Goal: Task Accomplishment & Management: Manage account settings

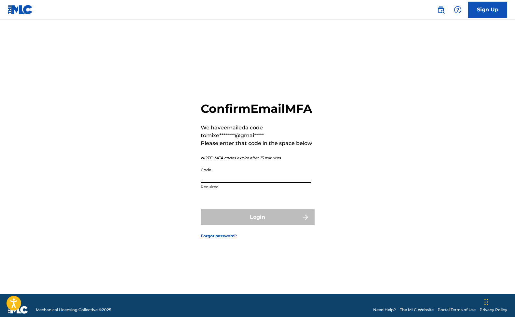
click at [229, 183] on input "Code" at bounding box center [256, 173] width 110 height 19
paste input "568779"
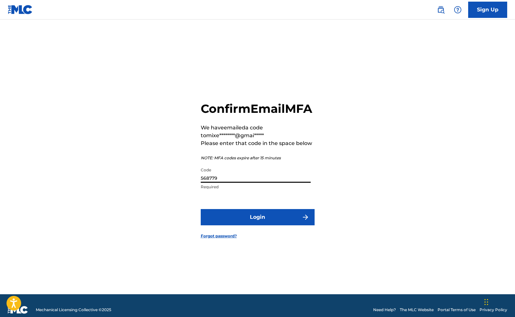
type input "568779"
click at [257, 224] on button "Login" at bounding box center [258, 217] width 114 height 16
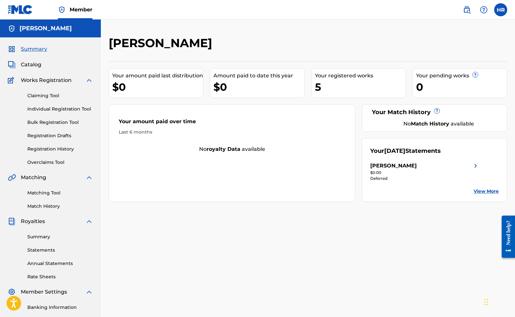
click at [28, 68] on span "Catalog" at bounding box center [31, 65] width 20 height 8
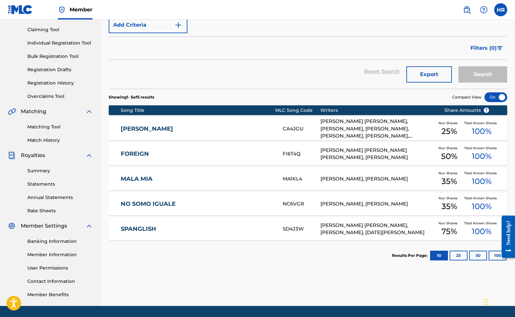
scroll to position [86, 0]
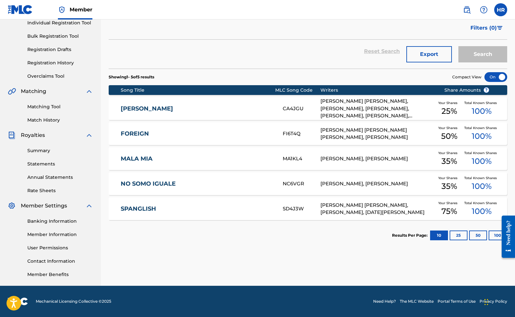
click at [141, 158] on link "MALA MIA" at bounding box center [197, 158] width 153 height 7
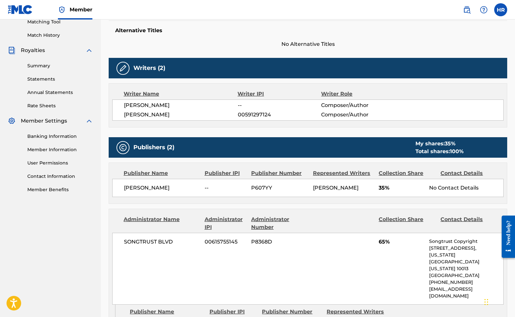
scroll to position [170, 0]
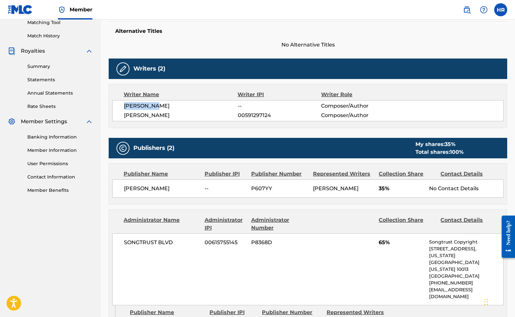
drag, startPoint x: 158, startPoint y: 105, endPoint x: 122, endPoint y: 108, distance: 36.9
click at [122, 108] on div "[PERSON_NAME] -- Composer/Author [PERSON_NAME] 00591297124 Composer/Author" at bounding box center [307, 110] width 391 height 21
click at [128, 107] on span "[PERSON_NAME]" at bounding box center [181, 106] width 114 height 8
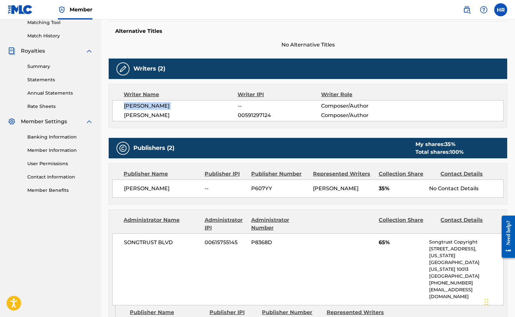
click at [128, 107] on span "[PERSON_NAME]" at bounding box center [181, 106] width 114 height 8
click at [160, 113] on span "[PERSON_NAME]" at bounding box center [181, 116] width 114 height 8
click at [160, 114] on span "[PERSON_NAME]" at bounding box center [181, 116] width 114 height 8
copy div "[PERSON_NAME]"
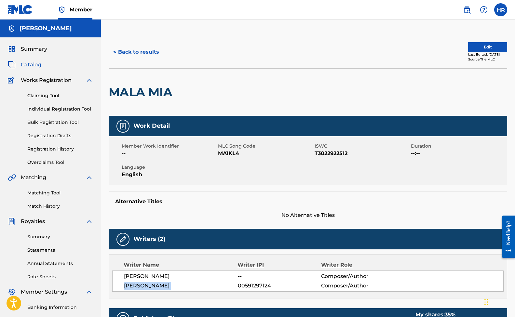
scroll to position [0, 0]
click at [47, 96] on link "Claiming Tool" at bounding box center [60, 95] width 66 height 7
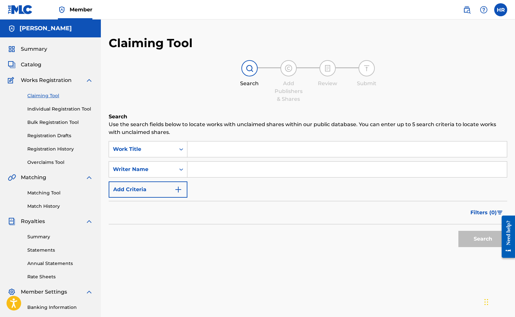
click at [208, 166] on input "Search Form" at bounding box center [346, 170] width 319 height 16
paste input "[PERSON_NAME]"
type input "[PERSON_NAME]"
click at [457, 233] on div "Search" at bounding box center [481, 237] width 52 height 26
click at [465, 236] on button "Search" at bounding box center [482, 239] width 49 height 16
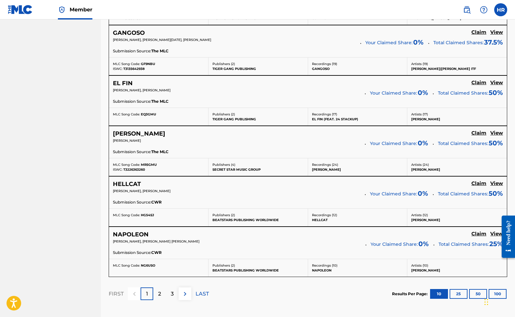
scroll to position [520, 0]
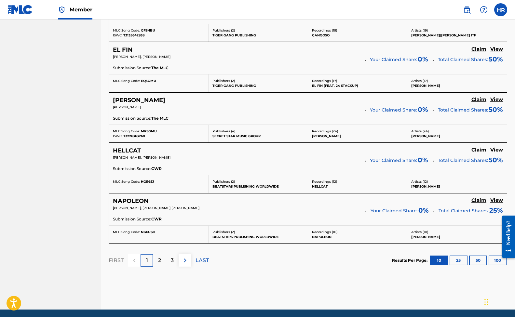
click at [157, 257] on div "2" at bounding box center [159, 260] width 13 height 13
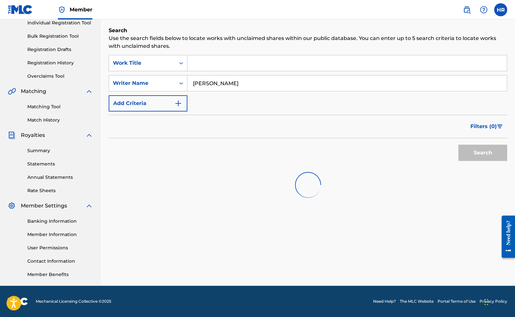
scroll to position [86, 0]
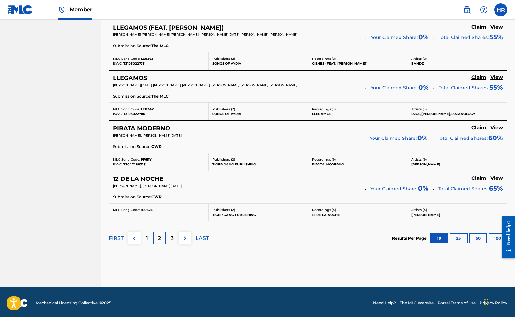
click at [168, 238] on div "3" at bounding box center [172, 238] width 13 height 13
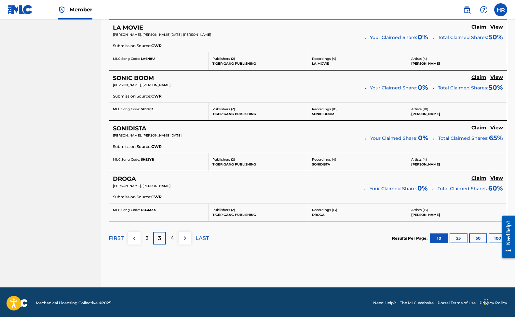
click at [183, 236] on img at bounding box center [185, 239] width 8 height 8
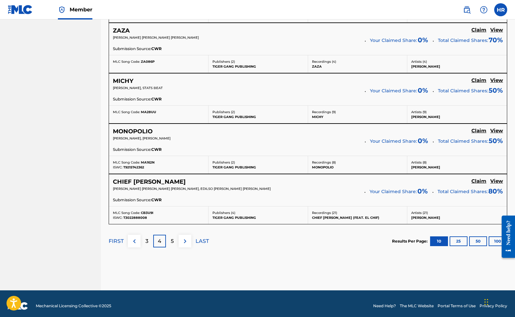
scroll to position [543, 0]
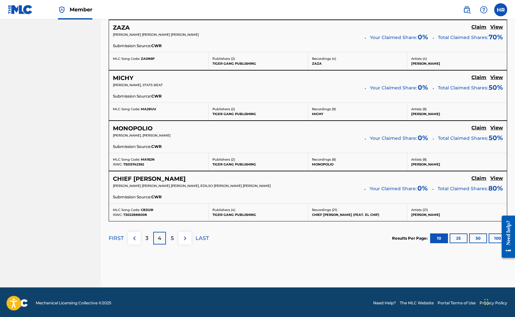
click at [173, 235] on p "5" at bounding box center [172, 239] width 3 height 8
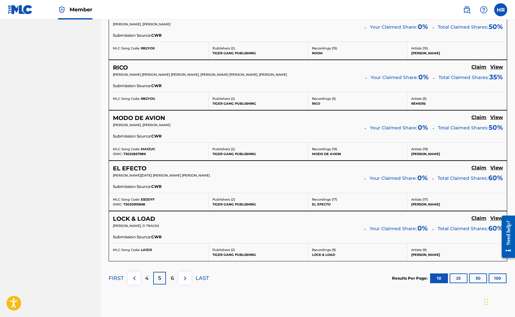
scroll to position [517, 0]
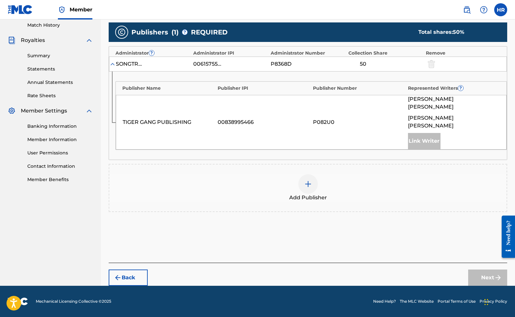
scroll to position [165, 0]
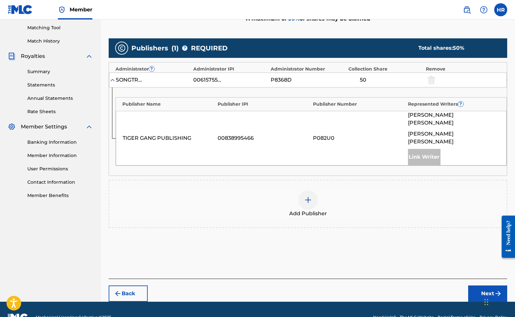
click at [313, 190] on div at bounding box center [308, 200] width 20 height 20
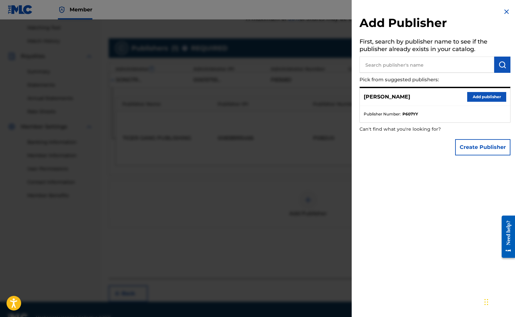
click at [475, 95] on button "Add publisher" at bounding box center [486, 97] width 39 height 10
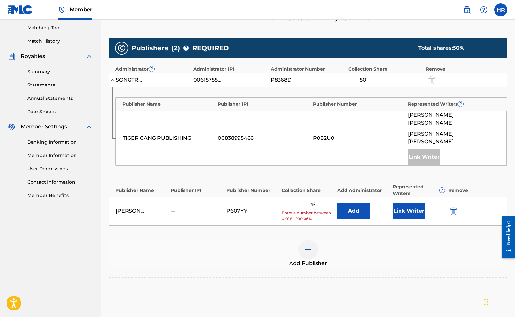
click at [290, 201] on input "text" at bounding box center [296, 205] width 29 height 8
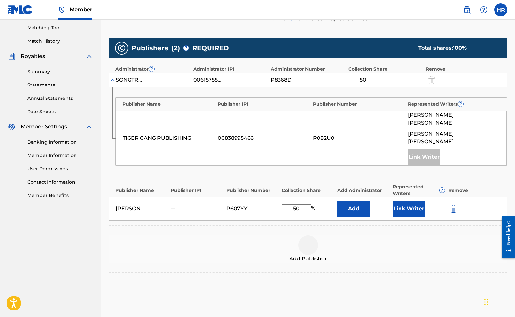
type input "50"
click at [409, 201] on button "Link Writer" at bounding box center [409, 209] width 33 height 16
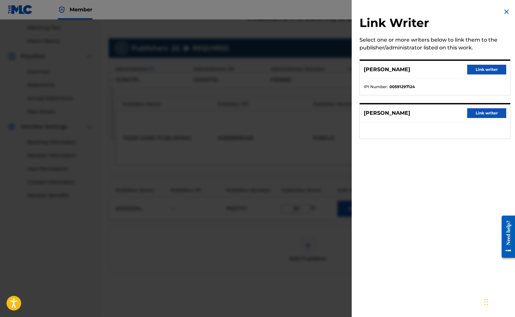
click at [345, 157] on div at bounding box center [257, 178] width 515 height 317
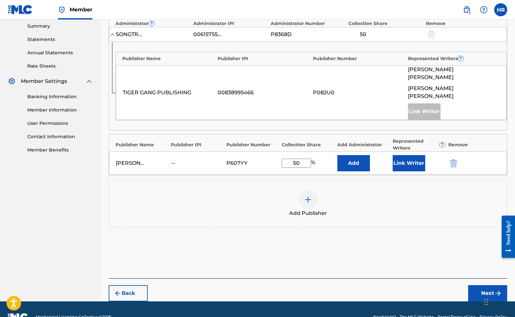
scroll to position [210, 0]
click at [124, 286] on button "Back" at bounding box center [128, 294] width 39 height 16
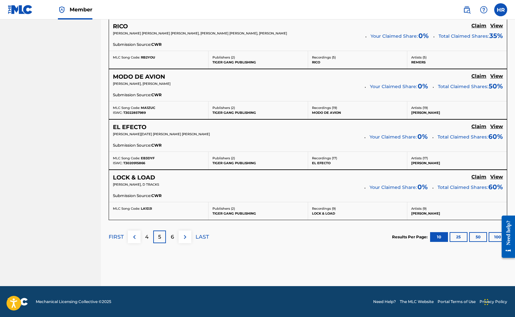
scroll to position [544, 0]
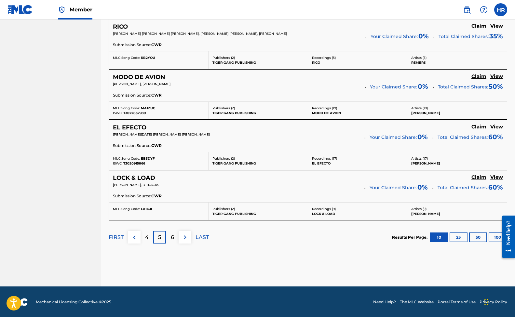
click at [186, 238] on img at bounding box center [185, 238] width 8 height 8
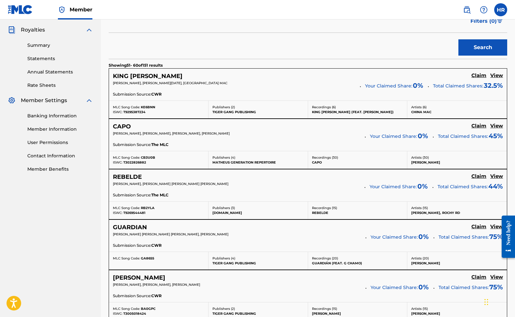
scroll to position [190, 0]
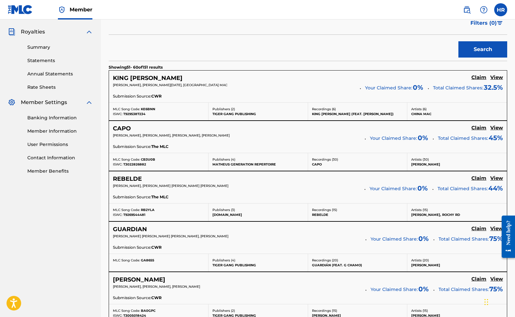
click at [477, 81] on h5 "Claim" at bounding box center [478, 77] width 15 height 6
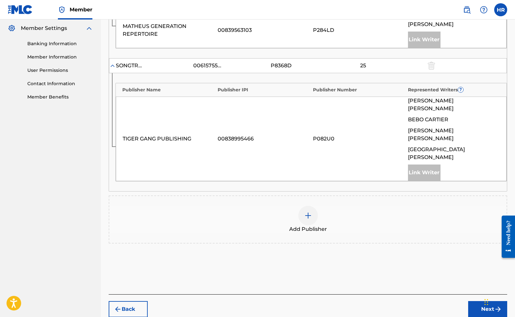
scroll to position [263, 0]
click at [313, 206] on div at bounding box center [308, 216] width 20 height 20
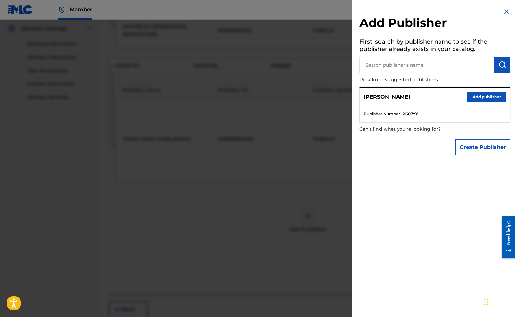
click at [490, 99] on button "Add publisher" at bounding box center [486, 97] width 39 height 10
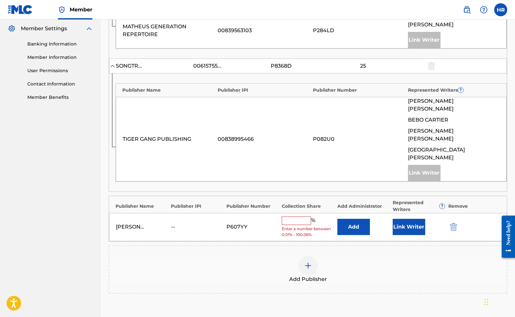
click at [298, 217] on input "text" at bounding box center [296, 221] width 29 height 8
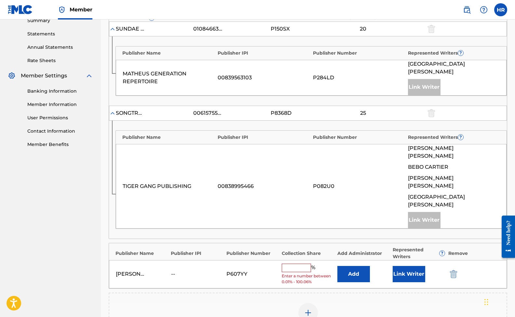
scroll to position [235, 0]
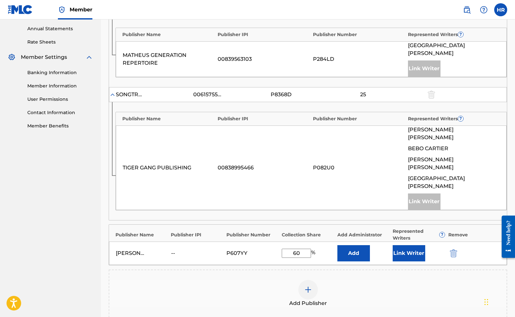
type input "6"
type input "50"
click at [360, 245] on button "Add" at bounding box center [353, 253] width 33 height 16
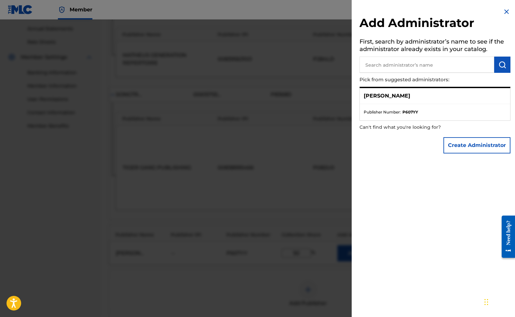
click at [436, 109] on li "Publisher Number : P607YY" at bounding box center [435, 112] width 142 height 6
click at [404, 99] on p "[PERSON_NAME]" at bounding box center [387, 96] width 47 height 8
click at [401, 96] on p "[PERSON_NAME]" at bounding box center [387, 96] width 47 height 8
click at [395, 113] on span "Publisher Number :" at bounding box center [382, 112] width 37 height 6
click at [380, 98] on p "[PERSON_NAME]" at bounding box center [387, 96] width 47 height 8
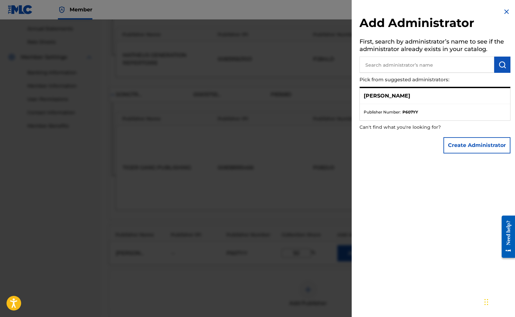
click at [379, 93] on p "[PERSON_NAME]" at bounding box center [387, 96] width 47 height 8
click at [385, 99] on div "[PERSON_NAME]" at bounding box center [435, 96] width 150 height 16
click at [330, 113] on div at bounding box center [257, 178] width 515 height 317
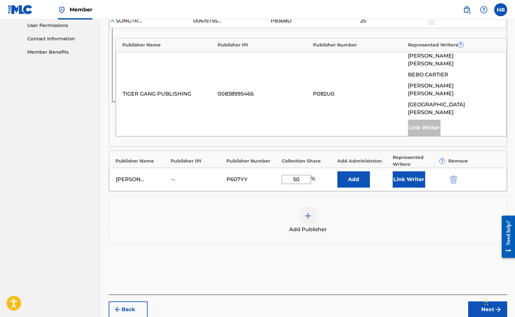
click at [477, 302] on button "Next" at bounding box center [487, 310] width 39 height 16
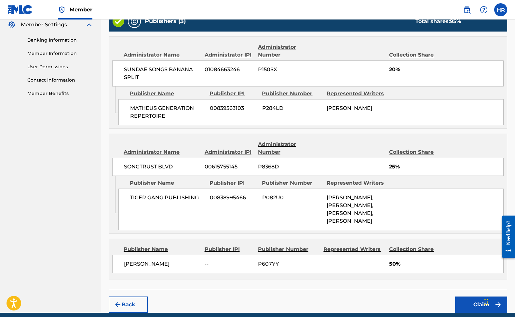
scroll to position [294, 0]
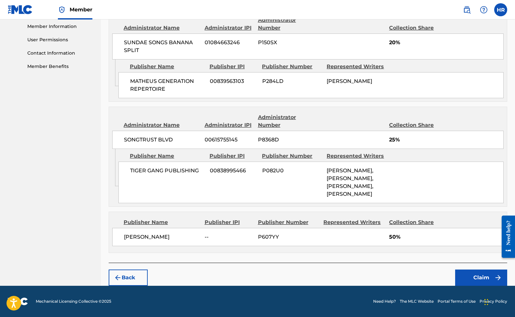
click at [459, 272] on button "Claim" at bounding box center [481, 278] width 52 height 16
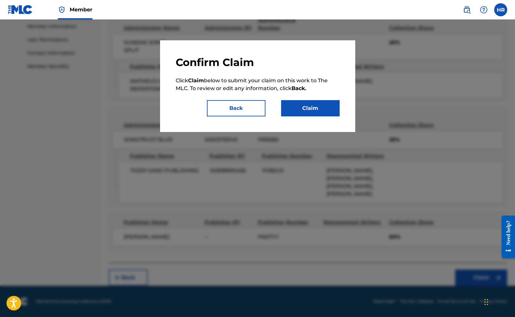
click at [320, 105] on button "Claim" at bounding box center [310, 108] width 59 height 16
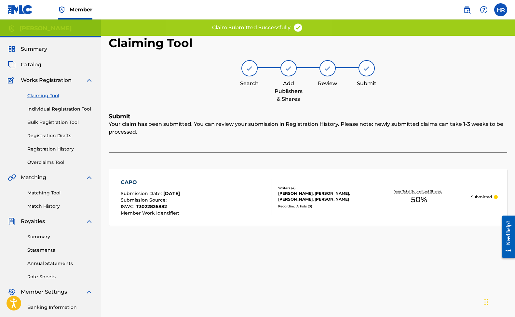
scroll to position [0, 0]
click at [35, 95] on link "Claiming Tool" at bounding box center [60, 95] width 66 height 7
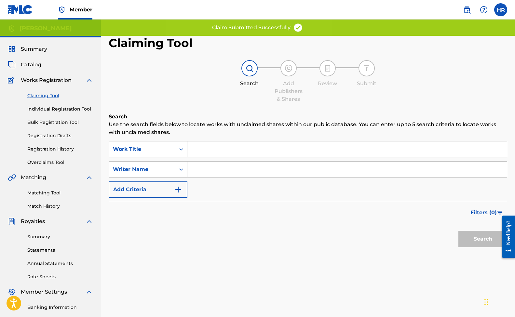
click at [219, 167] on input "Search Form" at bounding box center [346, 170] width 319 height 16
paste input "[PERSON_NAME]"
type input "[PERSON_NAME]"
click at [483, 239] on button "Search" at bounding box center [482, 239] width 49 height 16
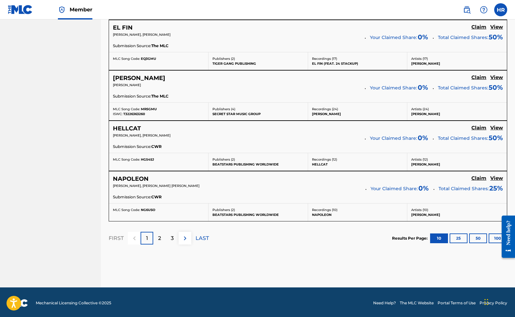
click at [172, 237] on p "3" at bounding box center [172, 239] width 3 height 8
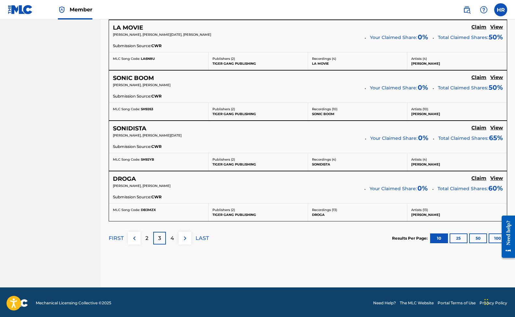
click at [172, 236] on p "4" at bounding box center [172, 239] width 4 height 8
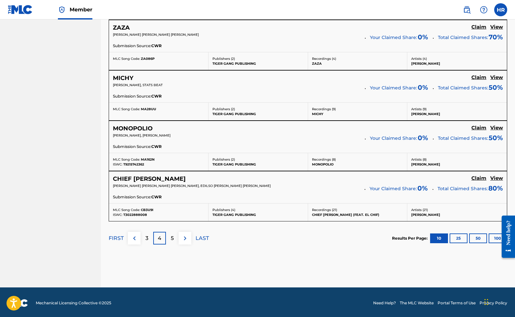
click at [175, 238] on div "5" at bounding box center [172, 238] width 13 height 13
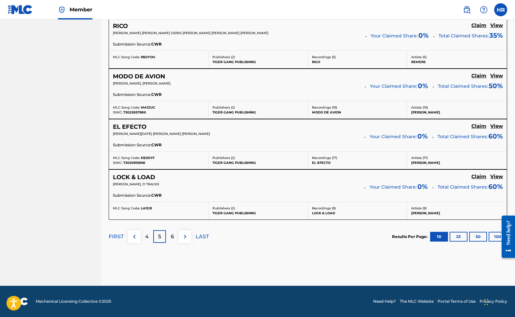
scroll to position [544, 0]
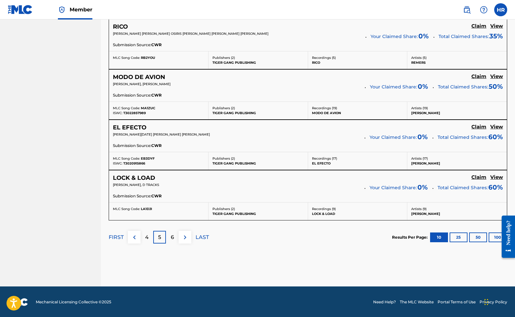
click at [174, 237] on div "6" at bounding box center [172, 237] width 13 height 13
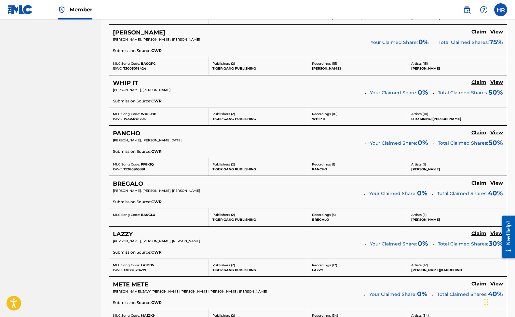
scroll to position [525, 0]
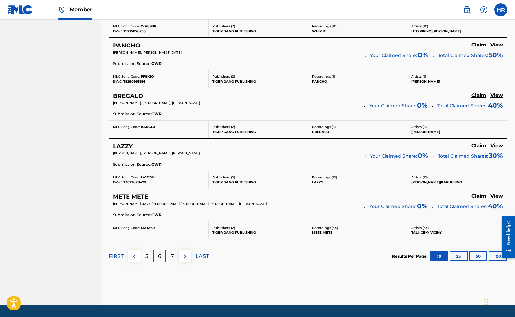
click at [173, 254] on p "7" at bounding box center [172, 256] width 3 height 8
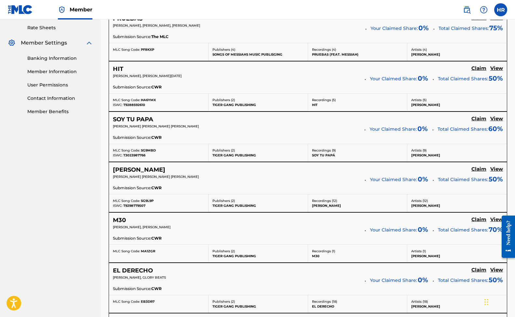
scroll to position [253, 0]
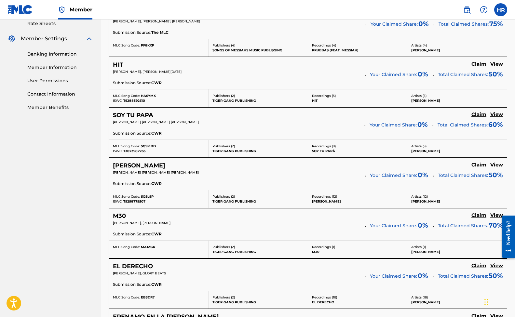
click at [477, 17] on h5 "Claim" at bounding box center [478, 14] width 15 height 6
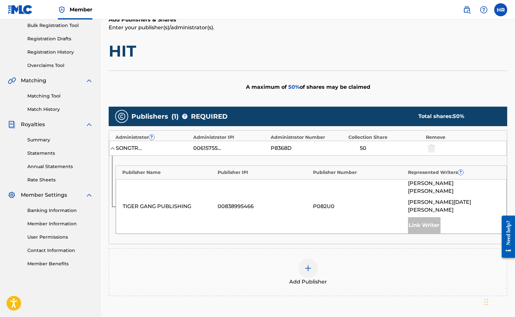
scroll to position [153, 0]
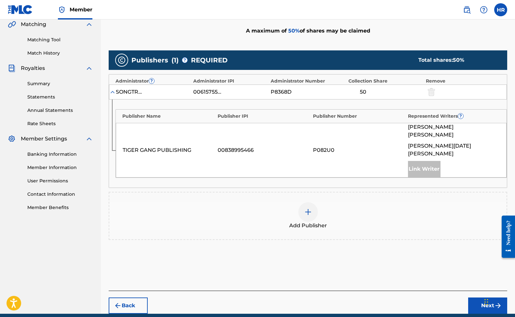
click at [309, 208] on img at bounding box center [308, 212] width 8 height 8
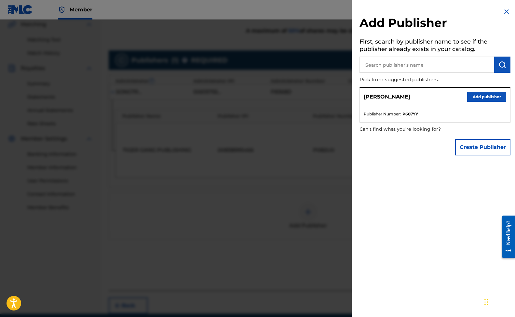
click at [459, 99] on div "[PERSON_NAME] Add publisher" at bounding box center [435, 97] width 150 height 18
click at [473, 96] on button "Add publisher" at bounding box center [486, 97] width 39 height 10
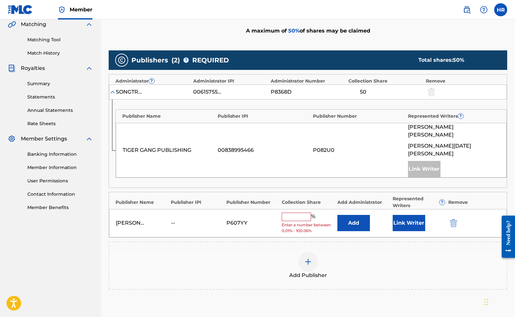
click at [299, 213] on input "text" at bounding box center [296, 217] width 29 height 8
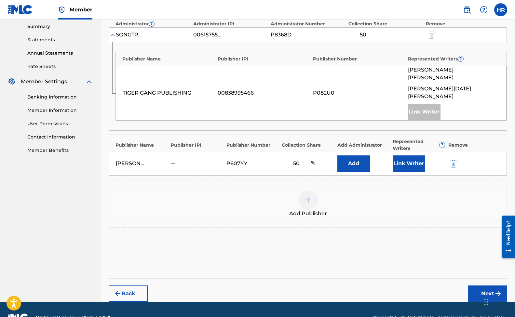
type input "50"
click at [485, 286] on button "Next" at bounding box center [487, 294] width 39 height 16
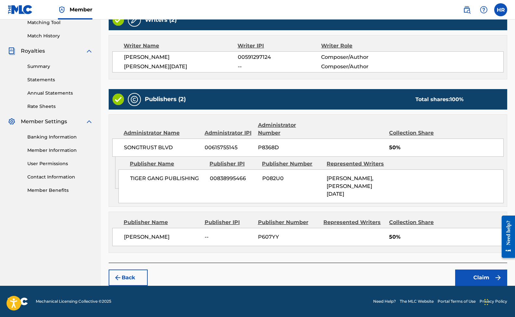
click at [470, 275] on button "Claim" at bounding box center [481, 278] width 52 height 16
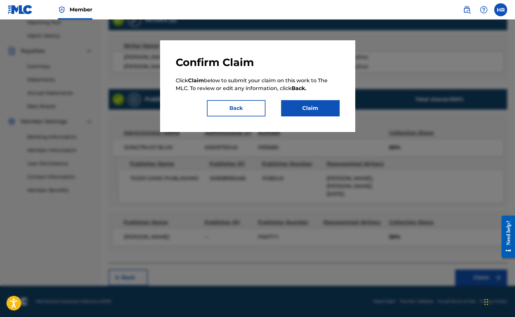
click at [246, 110] on button "Back" at bounding box center [236, 108] width 59 height 16
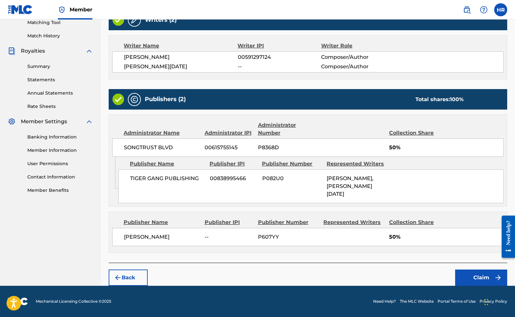
click at [471, 275] on button "Claim" at bounding box center [481, 278] width 52 height 16
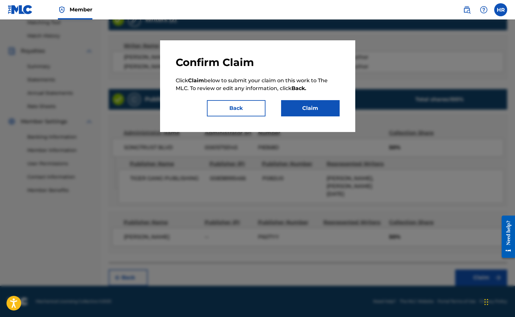
click at [317, 105] on button "Claim" at bounding box center [310, 108] width 59 height 16
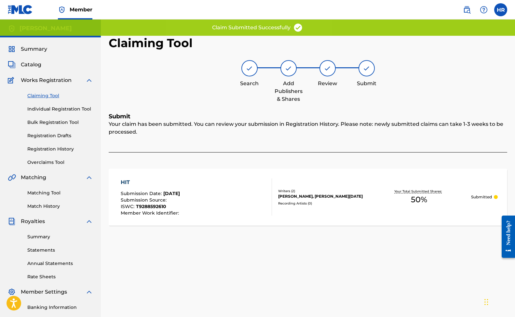
scroll to position [2, 0]
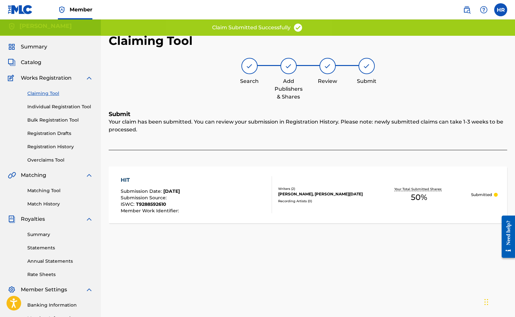
click at [45, 92] on link "Claiming Tool" at bounding box center [60, 93] width 66 height 7
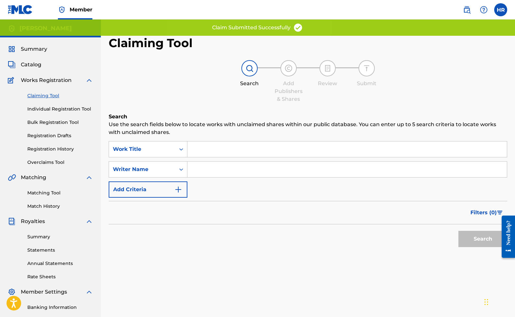
click at [212, 162] on div "Search Form" at bounding box center [347, 169] width 320 height 16
click at [211, 166] on input "Search Form" at bounding box center [346, 170] width 319 height 16
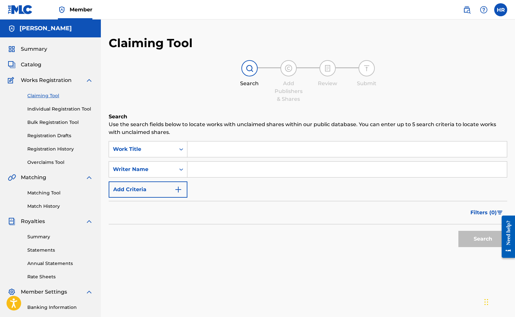
paste input "[PERSON_NAME]"
type input "[PERSON_NAME]"
click at [483, 239] on button "Search" at bounding box center [482, 239] width 49 height 16
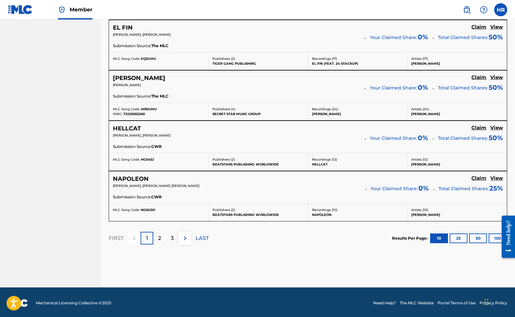
click at [173, 235] on p "3" at bounding box center [172, 239] width 3 height 8
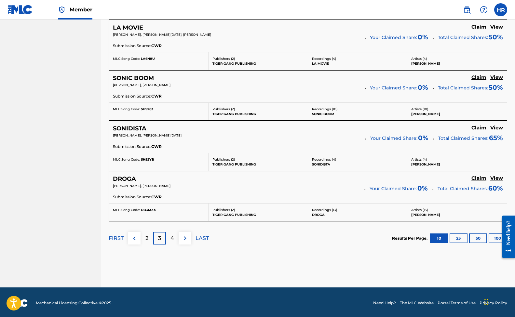
click at [172, 230] on div "FIRST 2 3 4 LAST" at bounding box center [159, 239] width 100 height 34
click at [173, 238] on p "4" at bounding box center [172, 239] width 4 height 8
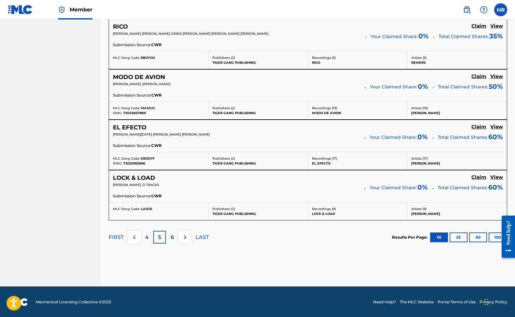
click at [174, 236] on p "6" at bounding box center [172, 238] width 3 height 8
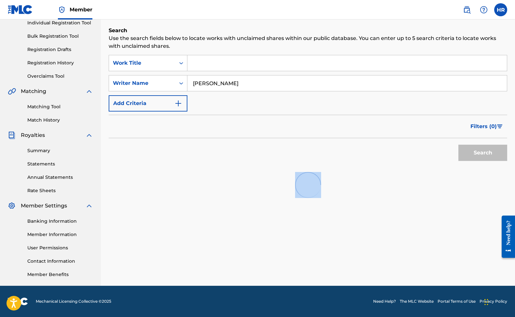
click at [174, 236] on div "Search Use the search fields below to locate works with unclaimed shares within…" at bounding box center [308, 133] width 399 height 212
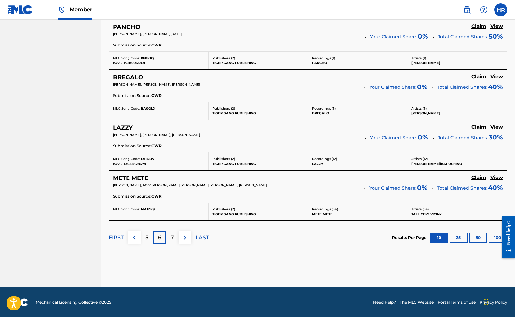
click at [172, 234] on p "7" at bounding box center [172, 238] width 3 height 8
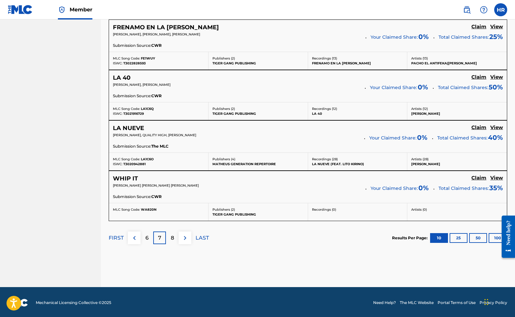
scroll to position [543, 0]
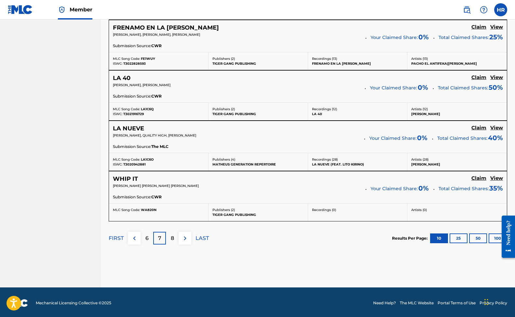
click at [172, 238] on p "8" at bounding box center [172, 239] width 3 height 8
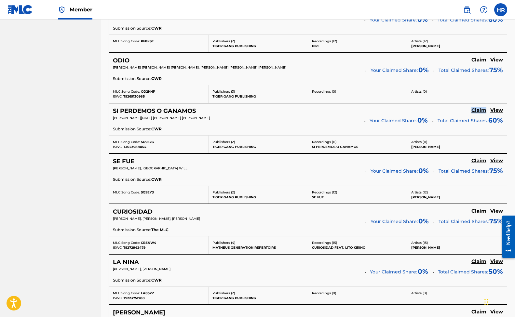
scroll to position [359, 0]
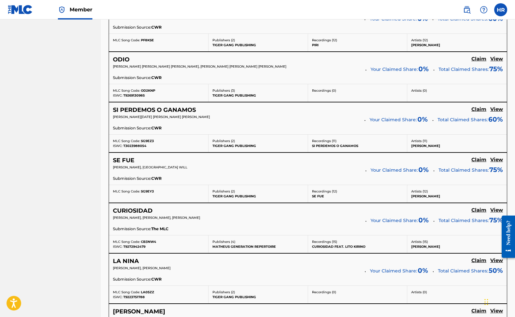
click at [497, 105] on div "SI PERDEMOS O GANAMOS Claim View [PERSON_NAME][DATE] [PERSON_NAME] [PERSON_NAME…" at bounding box center [308, 118] width 398 height 32
click at [497, 108] on h5 "View" at bounding box center [496, 109] width 13 height 6
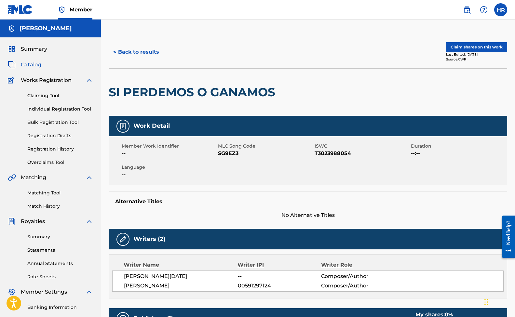
click at [478, 47] on button "Claim shares on this work" at bounding box center [476, 47] width 61 height 10
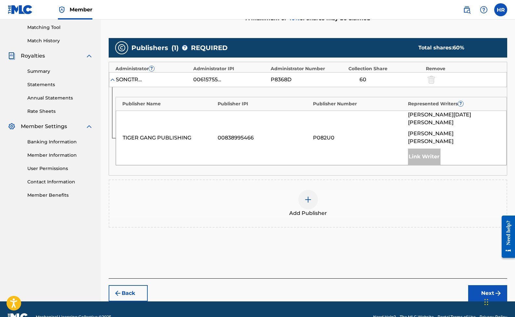
scroll to position [165, 0]
click at [316, 190] on div "Add Publisher" at bounding box center [307, 203] width 397 height 27
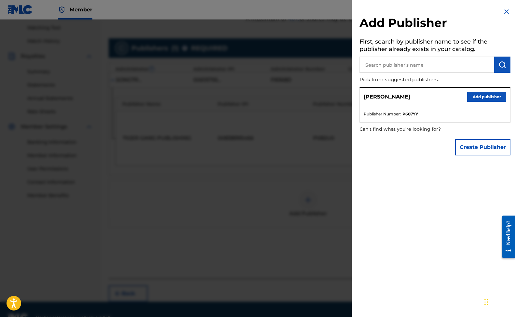
click at [472, 96] on button "Add publisher" at bounding box center [486, 97] width 39 height 10
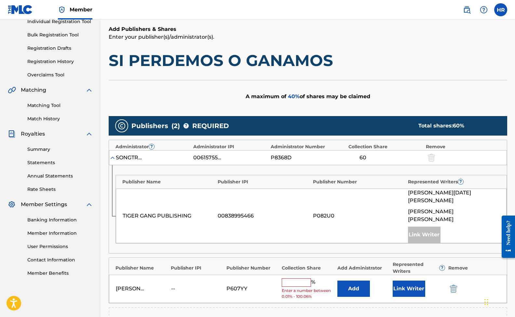
scroll to position [106, 0]
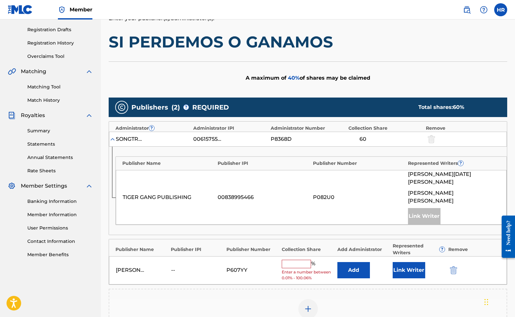
click at [292, 260] on input "text" at bounding box center [296, 264] width 29 height 8
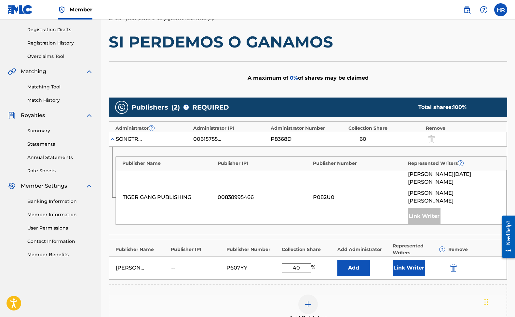
type input "40"
click at [356, 260] on button "Add" at bounding box center [353, 268] width 33 height 16
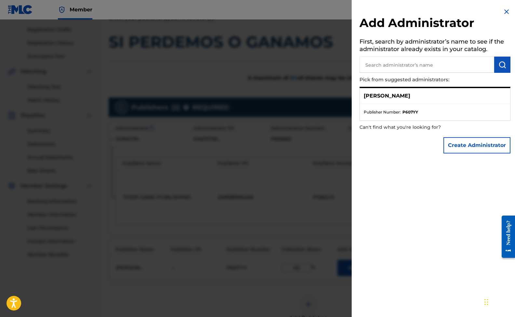
click at [331, 161] on div at bounding box center [257, 178] width 515 height 317
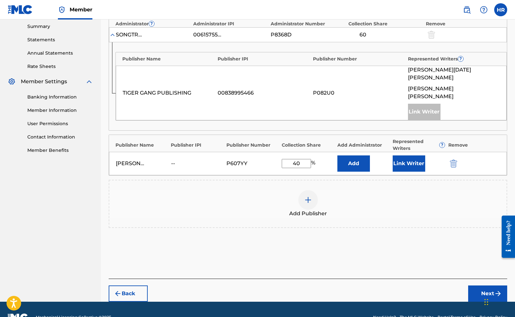
click at [491, 286] on button "Next" at bounding box center [487, 294] width 39 height 16
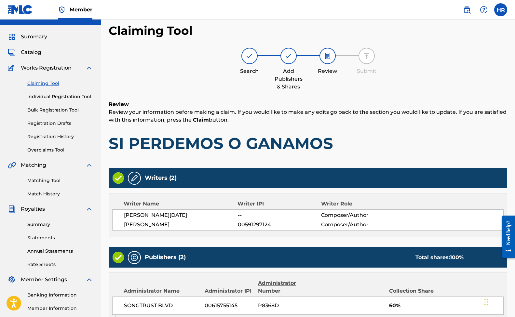
scroll to position [3, 0]
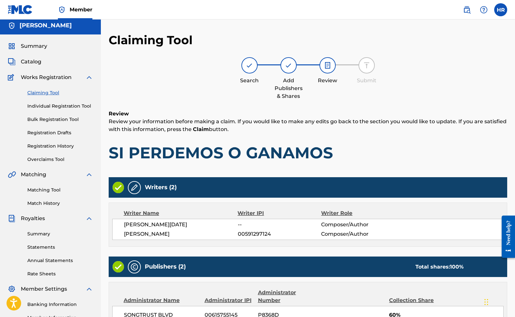
click at [41, 96] on link "Claiming Tool" at bounding box center [60, 92] width 66 height 7
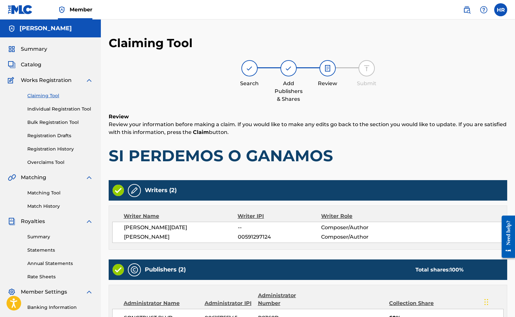
click at [44, 94] on link "Claiming Tool" at bounding box center [60, 95] width 66 height 7
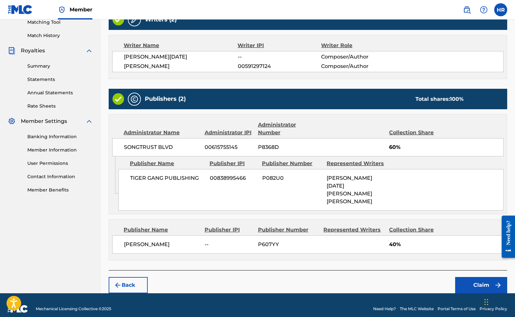
scroll to position [170, 0]
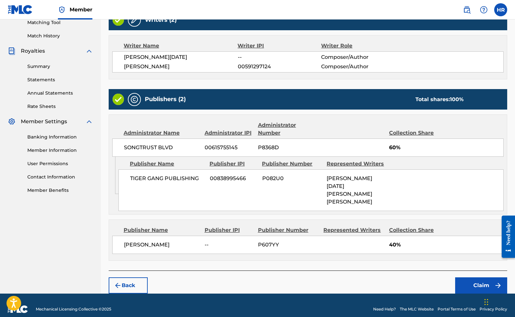
click at [470, 278] on button "Claim" at bounding box center [481, 285] width 52 height 16
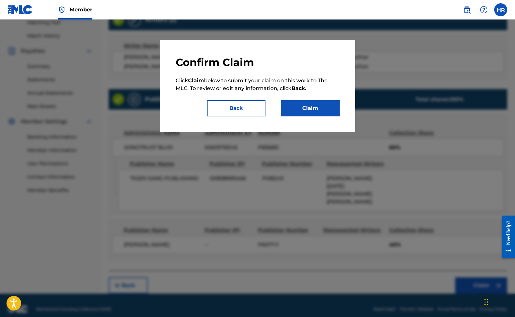
click at [323, 111] on button "Claim" at bounding box center [310, 108] width 59 height 16
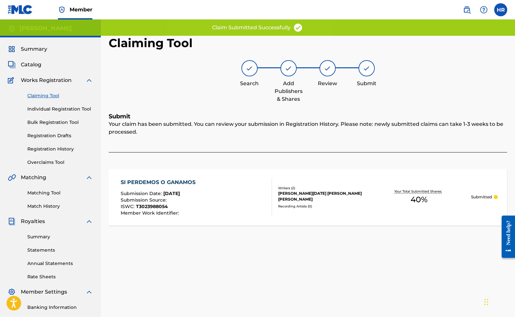
scroll to position [0, 0]
click at [47, 95] on link "Claiming Tool" at bounding box center [60, 95] width 66 height 7
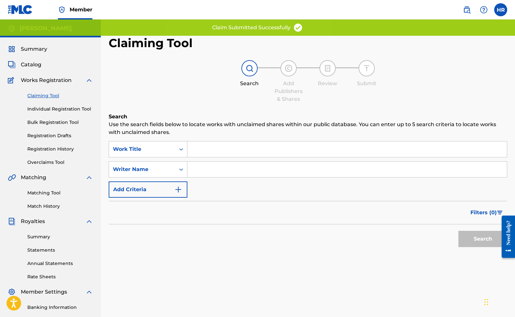
click at [207, 168] on input "Search Form" at bounding box center [346, 170] width 319 height 16
paste input "[PERSON_NAME]"
type input "[PERSON_NAME]"
click at [483, 239] on button "Search" at bounding box center [482, 239] width 49 height 16
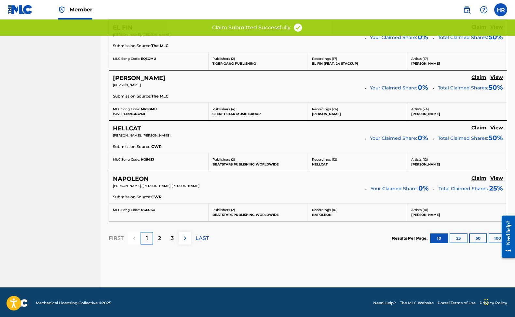
click at [174, 234] on div "3" at bounding box center [172, 238] width 13 height 13
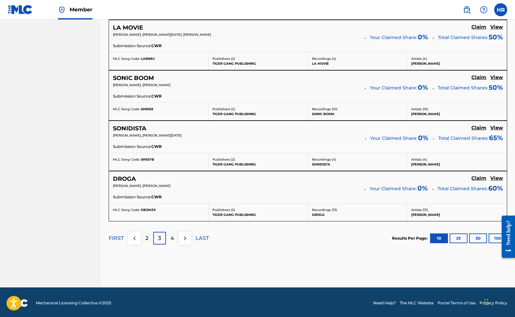
click at [175, 237] on div "4" at bounding box center [172, 238] width 13 height 13
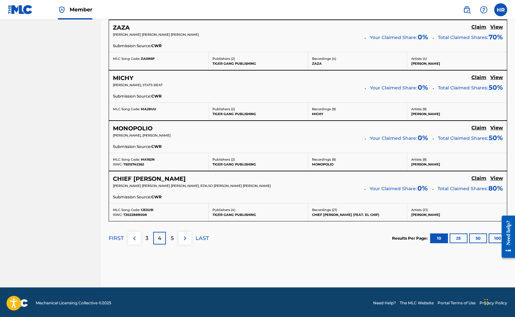
click at [171, 237] on p "5" at bounding box center [172, 239] width 3 height 8
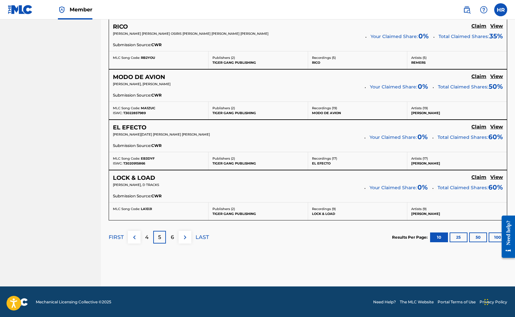
click at [172, 232] on div "6" at bounding box center [172, 237] width 13 height 13
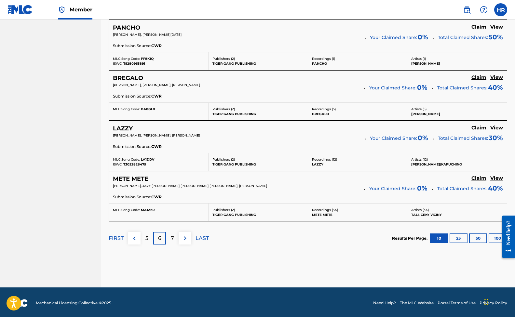
click at [175, 234] on div "7" at bounding box center [172, 238] width 13 height 13
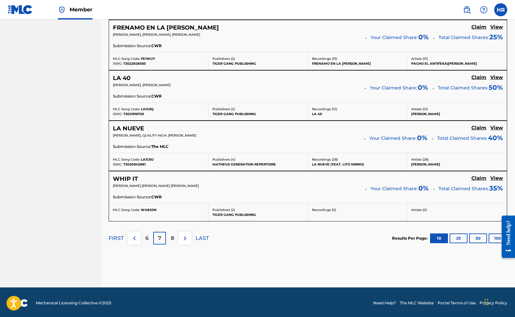
click at [175, 234] on div "8" at bounding box center [172, 238] width 13 height 13
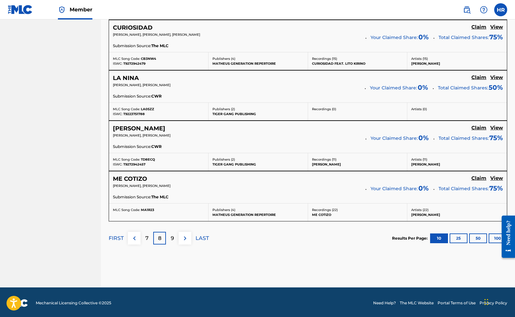
click at [174, 233] on div "9" at bounding box center [172, 238] width 13 height 13
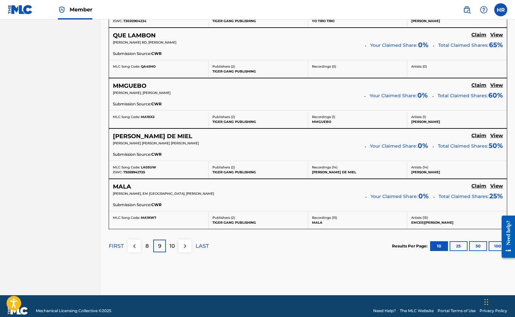
scroll to position [535, 0]
click at [174, 247] on p "10" at bounding box center [172, 246] width 6 height 8
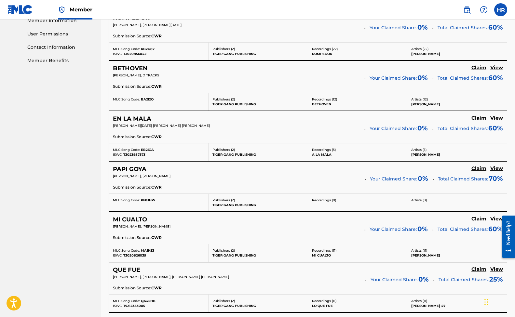
scroll to position [316, 0]
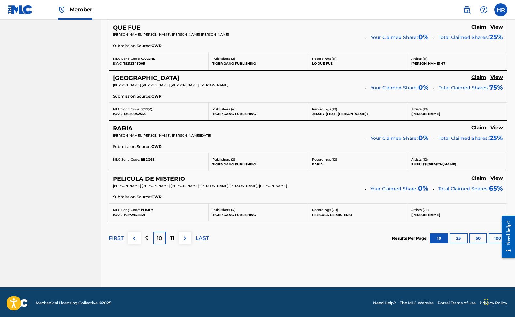
click at [170, 236] on p "11" at bounding box center [172, 239] width 4 height 8
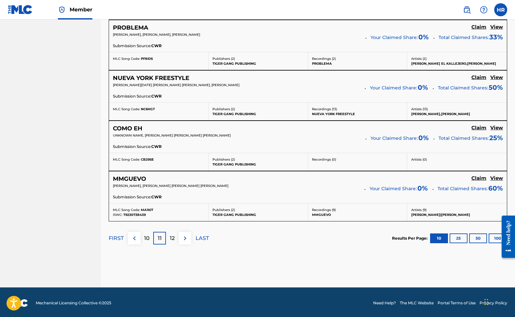
click at [172, 237] on p "12" at bounding box center [172, 239] width 5 height 8
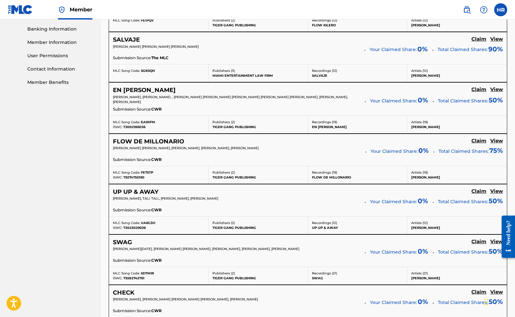
scroll to position [278, 0]
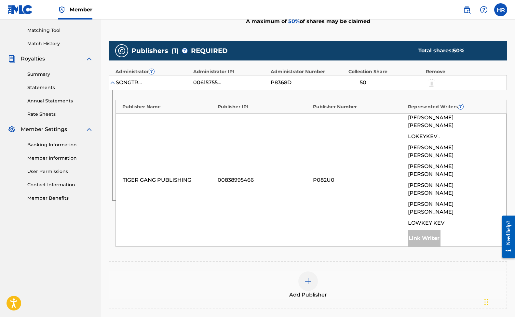
scroll to position [199, 0]
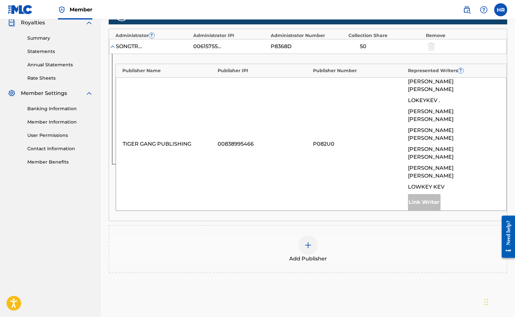
click at [316, 236] on div "Add Publisher" at bounding box center [307, 249] width 397 height 27
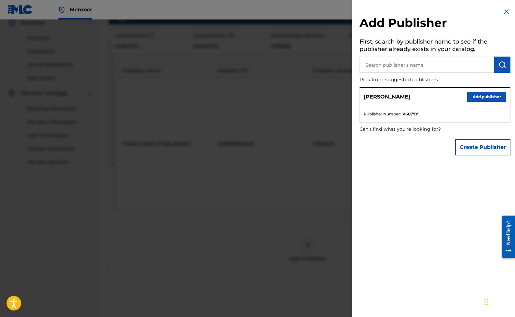
click at [476, 94] on button "Add publisher" at bounding box center [486, 97] width 39 height 10
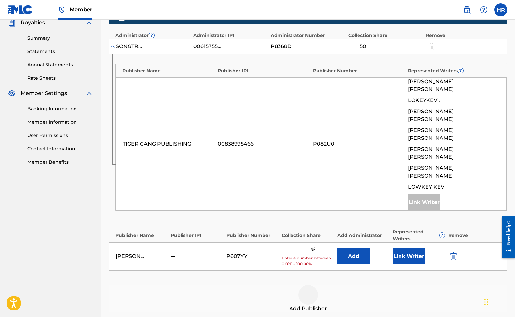
click at [300, 246] on input "text" at bounding box center [296, 250] width 29 height 8
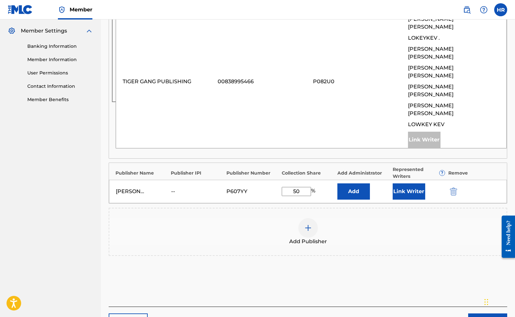
type input "50"
click at [483, 314] on button "Next" at bounding box center [487, 322] width 39 height 16
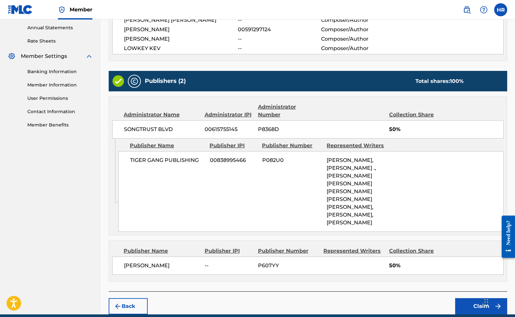
scroll to position [238, 0]
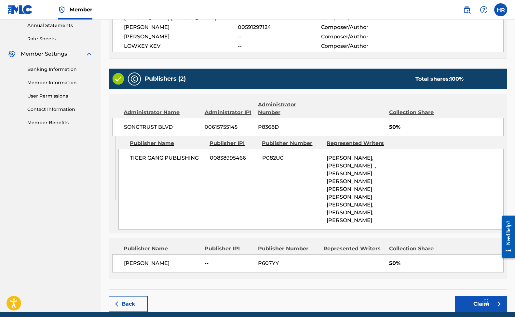
click at [479, 296] on button "Claim" at bounding box center [481, 304] width 52 height 16
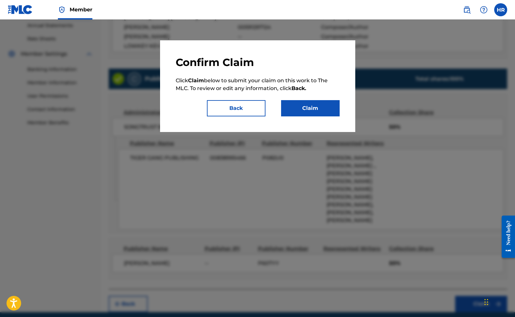
click at [317, 115] on button "Claim" at bounding box center [310, 108] width 59 height 16
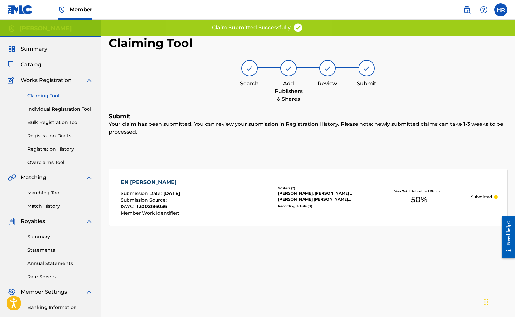
scroll to position [0, 0]
click at [47, 94] on link "Claiming Tool" at bounding box center [60, 95] width 66 height 7
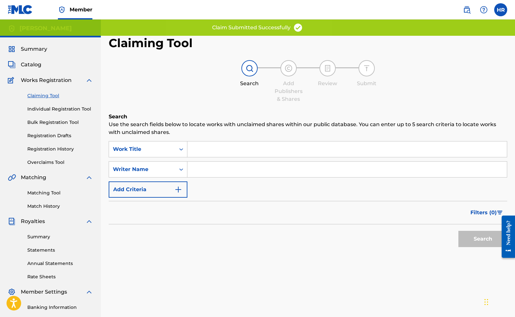
click at [217, 181] on div "SearchWithCriteria97761907-4f96-4134-a4fa-8ddde3ed5e1f Work Title SearchWithCri…" at bounding box center [308, 169] width 399 height 57
click at [217, 171] on input "Search Form" at bounding box center [346, 170] width 319 height 16
paste input "[PERSON_NAME]"
type input "[PERSON_NAME]"
click at [483, 239] on button "Search" at bounding box center [482, 239] width 49 height 16
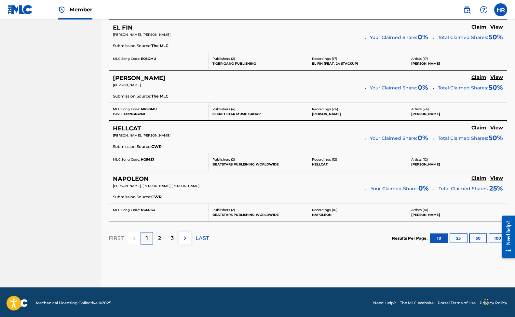
click at [201, 236] on p "LAST" at bounding box center [202, 239] width 13 height 8
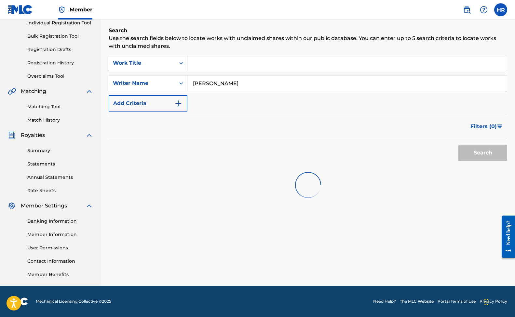
scroll to position [86, 0]
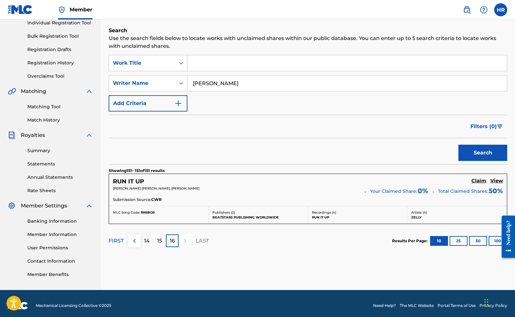
click at [147, 240] on p "14" at bounding box center [147, 241] width 6 height 8
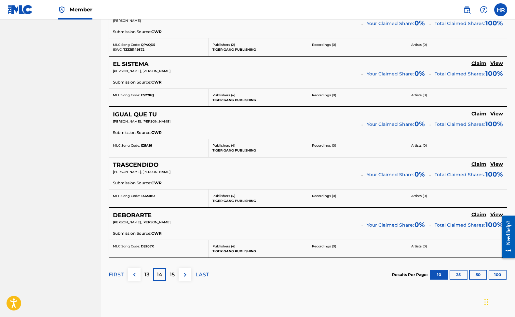
scroll to position [507, 0]
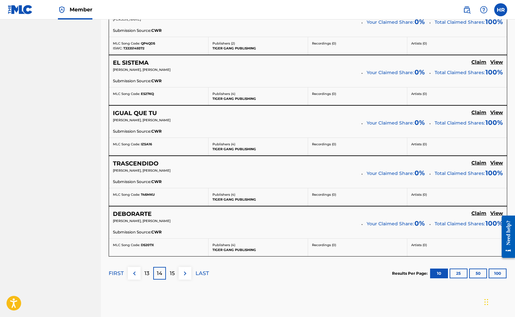
click at [147, 273] on p "13" at bounding box center [146, 274] width 5 height 8
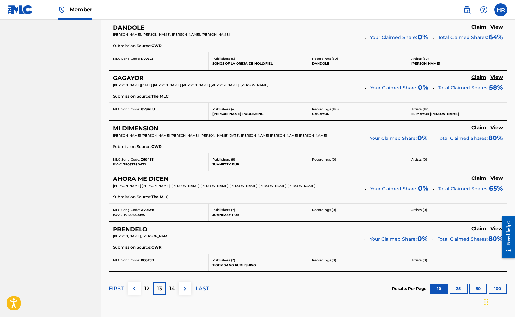
scroll to position [494, 0]
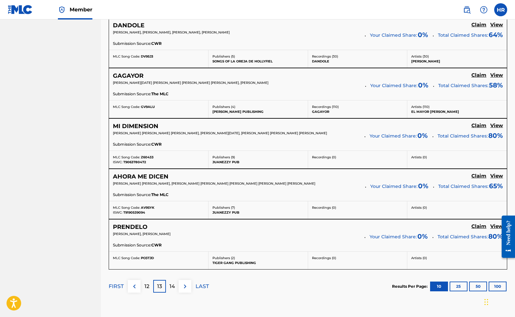
click at [148, 286] on p "12" at bounding box center [146, 287] width 5 height 8
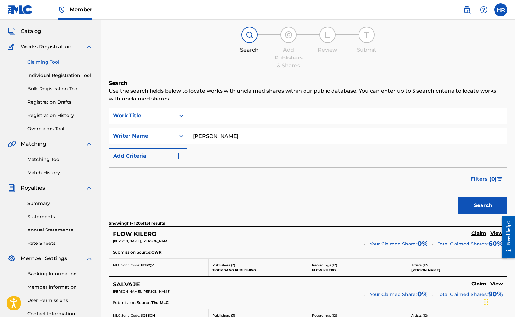
scroll to position [28, 0]
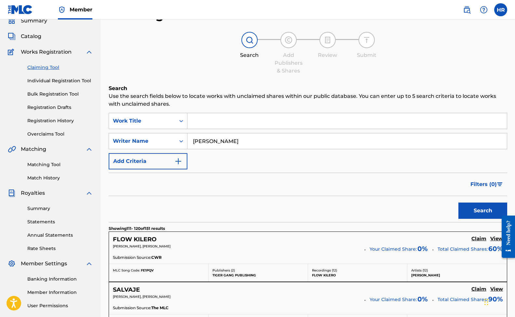
click at [51, 121] on link "Registration History" at bounding box center [60, 120] width 66 height 7
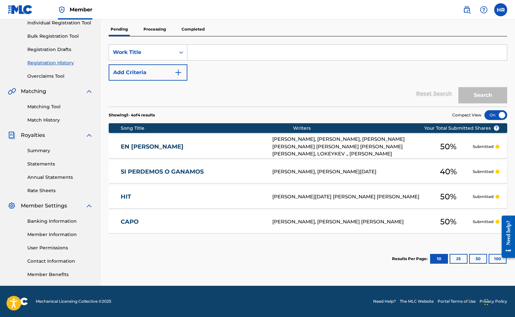
scroll to position [86, 0]
click at [493, 113] on div at bounding box center [495, 115] width 23 height 10
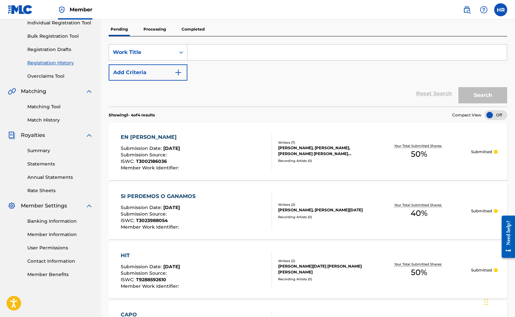
click at [496, 114] on div at bounding box center [495, 115] width 23 height 10
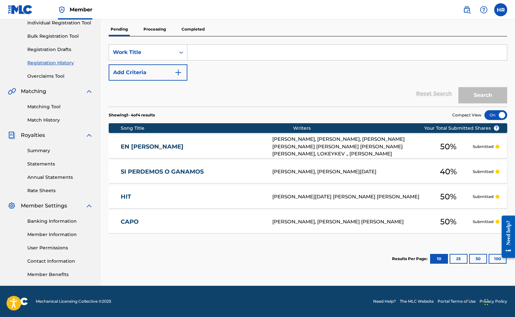
click at [492, 259] on button "100" at bounding box center [498, 259] width 18 height 10
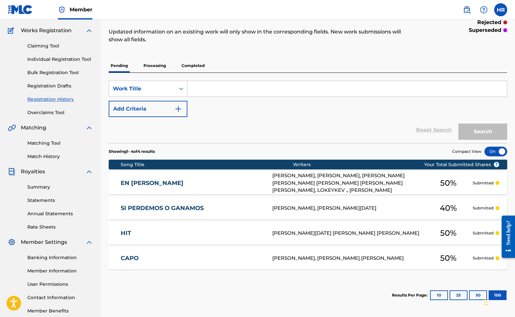
scroll to position [0, 0]
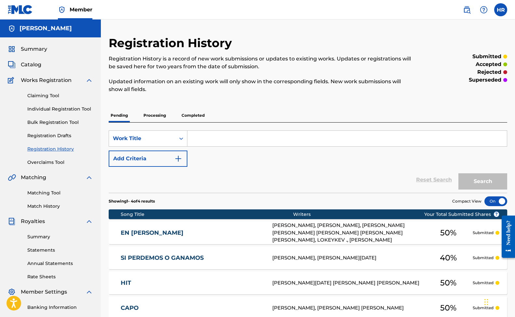
click at [153, 116] on p "Processing" at bounding box center [155, 116] width 26 height 14
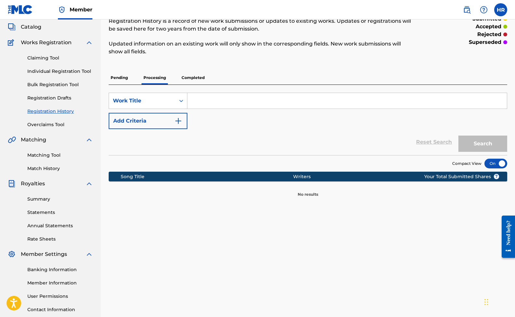
scroll to position [39, 0]
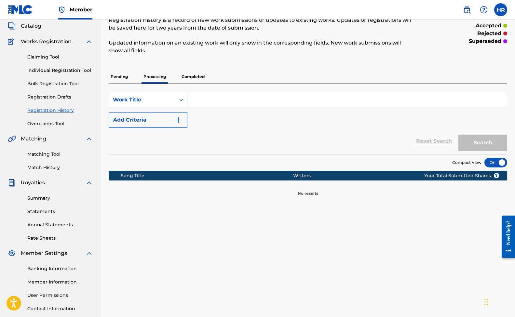
click at [181, 76] on p "Completed" at bounding box center [193, 77] width 27 height 14
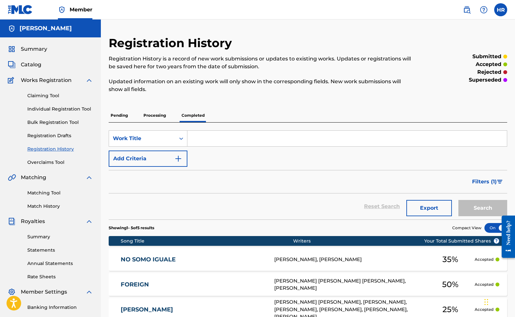
click at [44, 98] on link "Claiming Tool" at bounding box center [60, 95] width 66 height 7
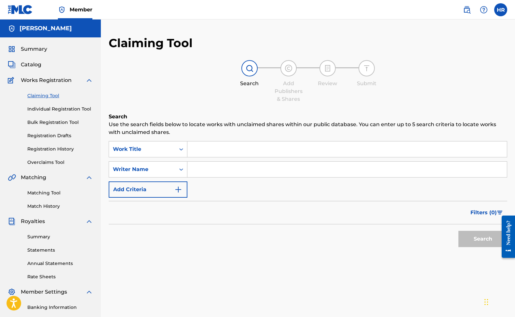
click at [200, 160] on div "SearchWithCriteria97761907-4f96-4134-a4fa-8ddde3ed5e1f Work Title SearchWithCri…" at bounding box center [308, 169] width 399 height 57
click at [203, 170] on input "Search Form" at bounding box center [346, 170] width 319 height 16
type input "[PERSON_NAME]"
click at [483, 239] on button "Search" at bounding box center [482, 239] width 49 height 16
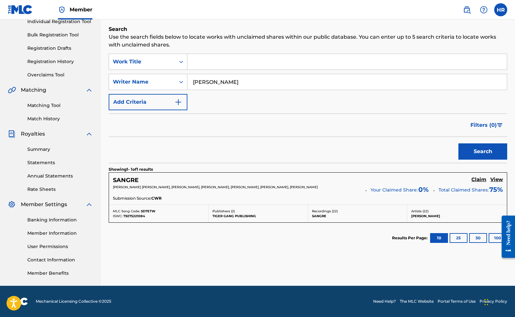
scroll to position [88, 0]
click at [478, 178] on h5 "Claim" at bounding box center [478, 180] width 15 height 6
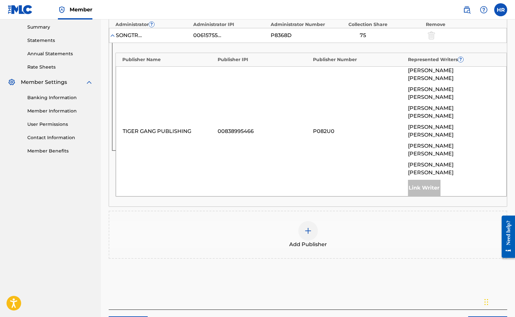
scroll to position [209, 0]
click at [312, 241] on span "Add Publisher" at bounding box center [308, 245] width 38 height 8
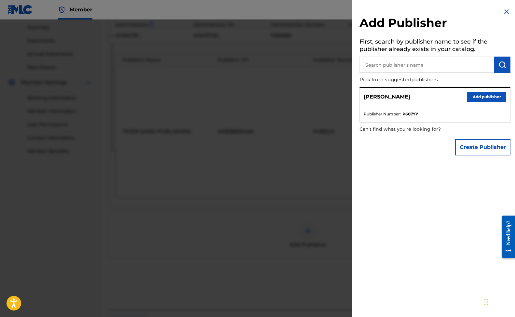
click at [493, 88] on div "[PERSON_NAME] Add publisher" at bounding box center [435, 97] width 150 height 18
click at [491, 92] on button "Add publisher" at bounding box center [486, 97] width 39 height 10
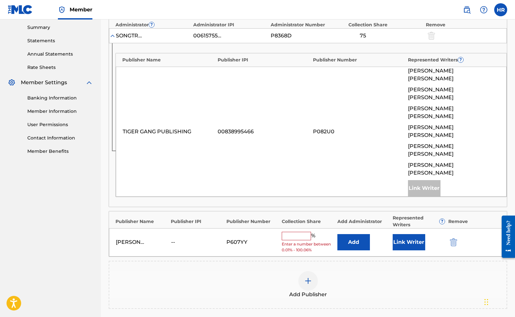
click at [303, 232] on input "text" at bounding box center [296, 236] width 29 height 8
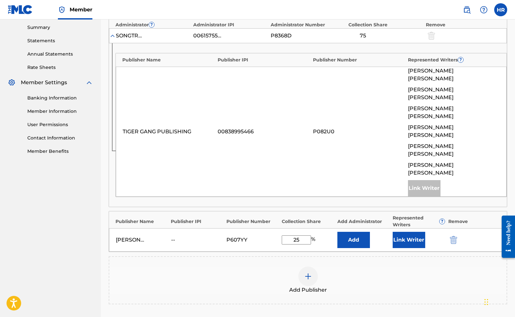
type input "25"
click at [368, 232] on button "Add" at bounding box center [353, 240] width 33 height 16
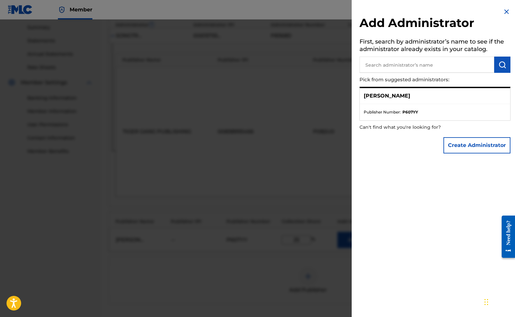
click at [304, 179] on div at bounding box center [257, 178] width 515 height 317
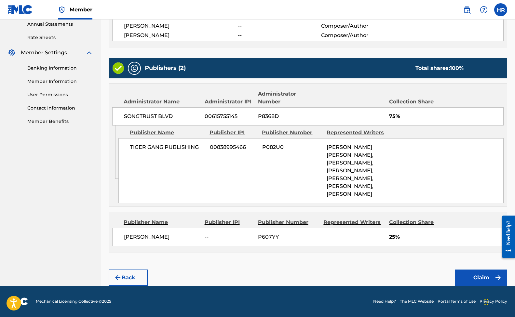
scroll to position [239, 0]
click at [481, 277] on button "Claim" at bounding box center [481, 278] width 52 height 16
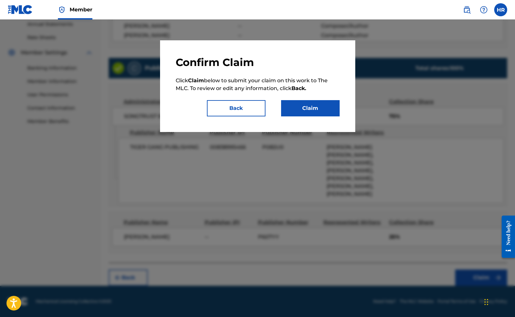
click at [305, 107] on button "Claim" at bounding box center [310, 108] width 59 height 16
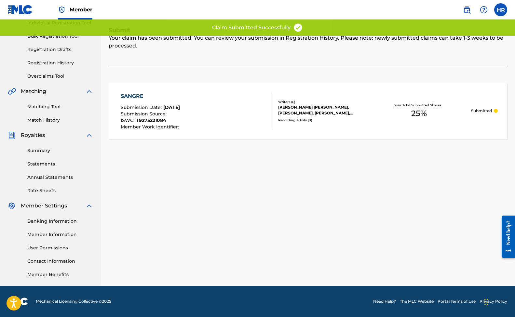
scroll to position [2, 0]
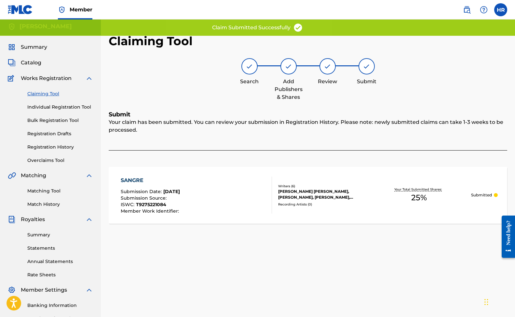
click at [44, 94] on link "Claiming Tool" at bounding box center [60, 93] width 66 height 7
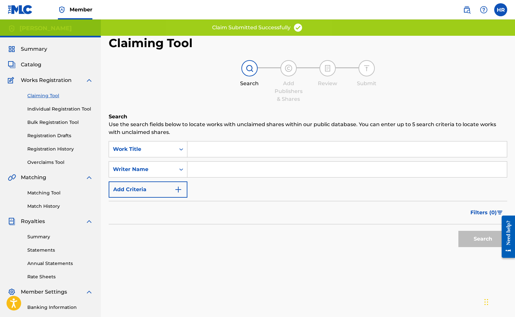
click at [255, 170] on input "Search Form" at bounding box center [346, 170] width 319 height 16
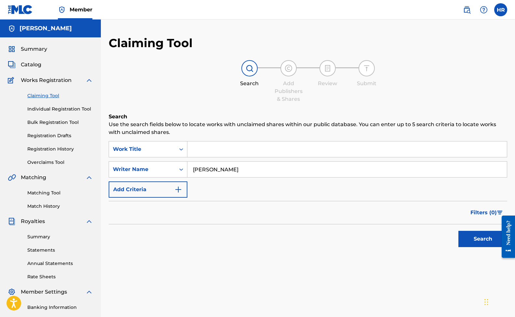
type input "[PERSON_NAME]"
click at [483, 239] on button "Search" at bounding box center [482, 239] width 49 height 16
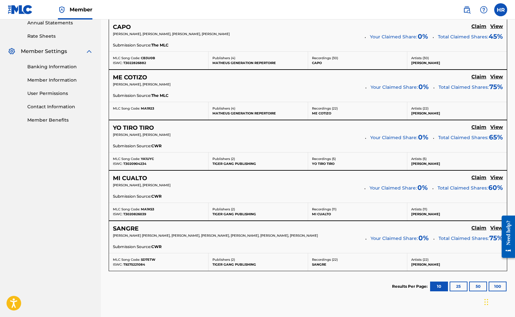
scroll to position [239, 0]
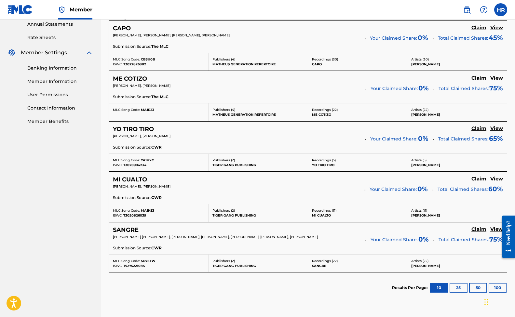
click at [456, 286] on button "25" at bounding box center [459, 288] width 18 height 10
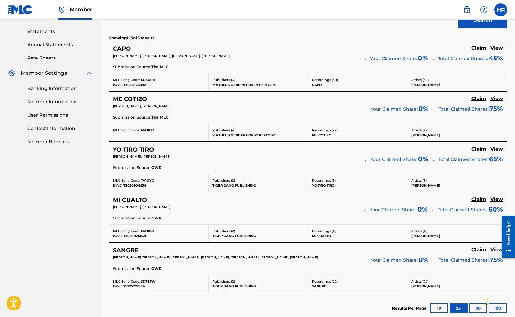
scroll to position [218, 0]
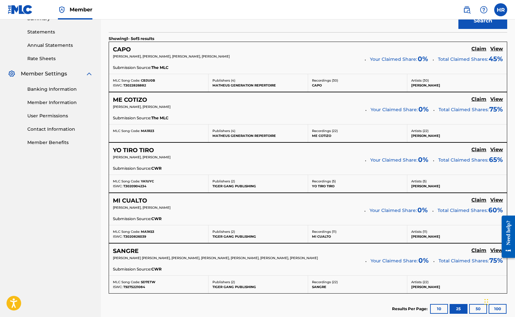
click at [478, 49] on h5 "Claim" at bounding box center [478, 49] width 15 height 6
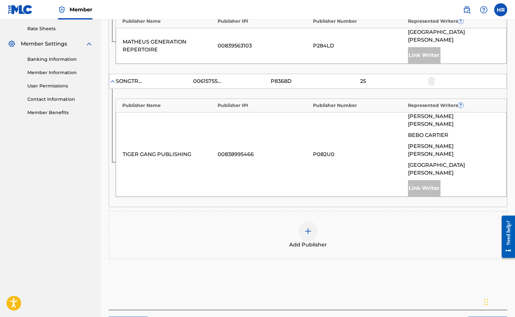
scroll to position [262, 0]
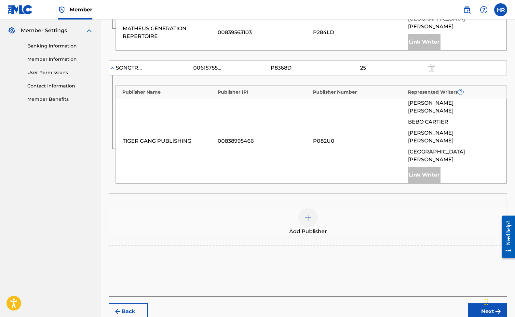
click at [305, 198] on div "Add Publisher" at bounding box center [308, 222] width 399 height 48
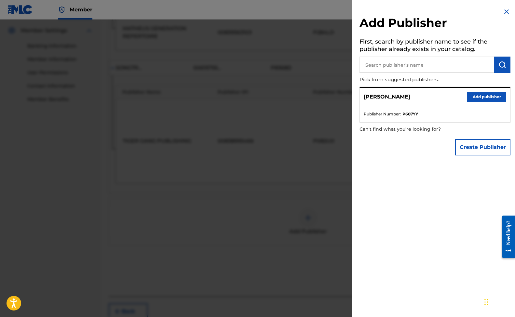
click at [475, 97] on button "Add publisher" at bounding box center [486, 97] width 39 height 10
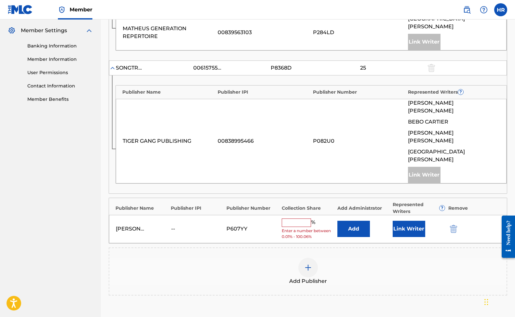
click at [285, 219] on input "text" at bounding box center [296, 223] width 29 height 8
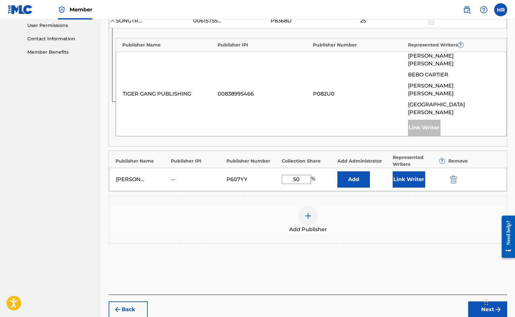
type input "50"
click at [486, 302] on button "Next" at bounding box center [487, 310] width 39 height 16
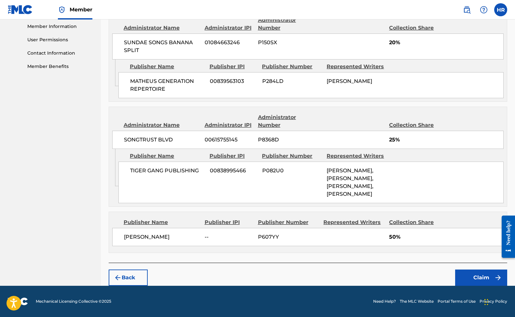
scroll to position [294, 0]
click at [493, 279] on button "Claim" at bounding box center [481, 278] width 52 height 16
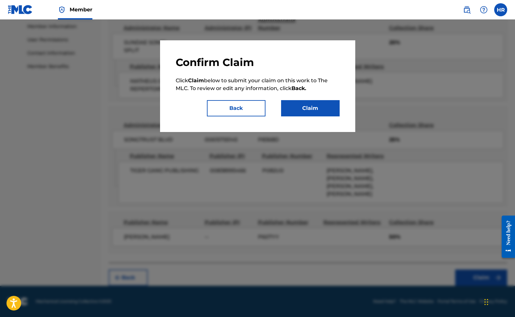
click at [302, 106] on button "Claim" at bounding box center [310, 108] width 59 height 16
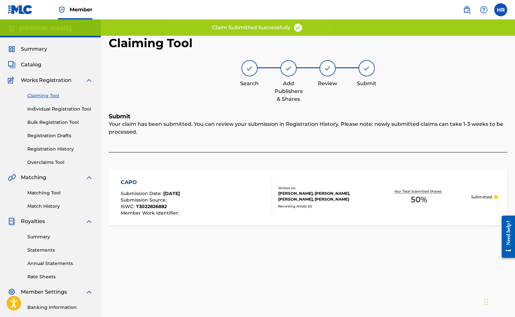
scroll to position [0, 0]
click at [47, 96] on link "Claiming Tool" at bounding box center [60, 95] width 66 height 7
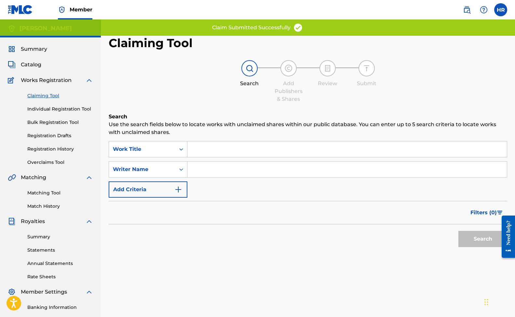
click at [233, 168] on input "Search Form" at bounding box center [346, 170] width 319 height 16
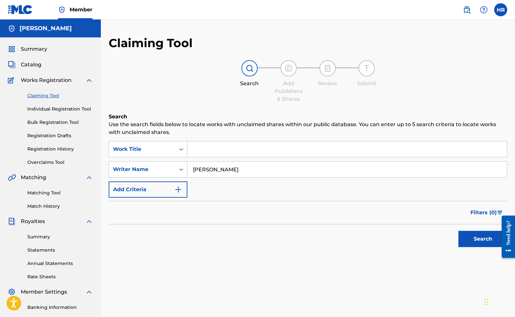
type input "[PERSON_NAME]"
click at [483, 239] on button "Search" at bounding box center [482, 239] width 49 height 16
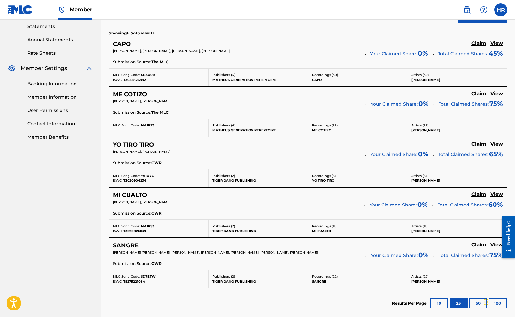
scroll to position [222, 0]
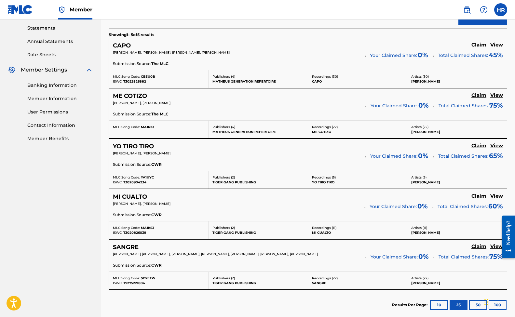
click at [480, 48] on h5 "Claim" at bounding box center [478, 45] width 15 height 6
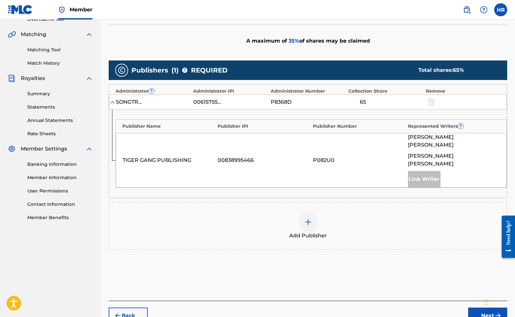
scroll to position [115, 0]
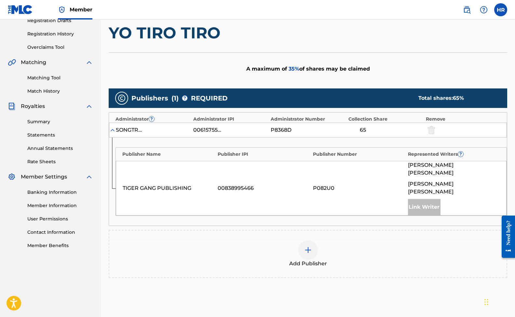
click at [304, 246] on img at bounding box center [308, 250] width 8 height 8
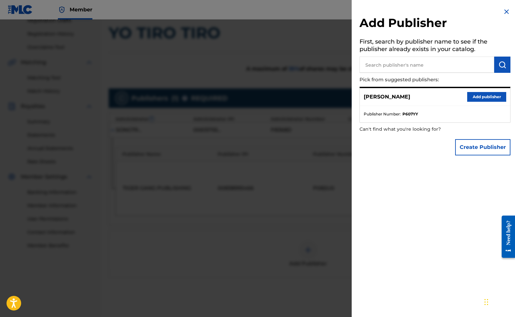
click at [480, 94] on button "Add publisher" at bounding box center [486, 97] width 39 height 10
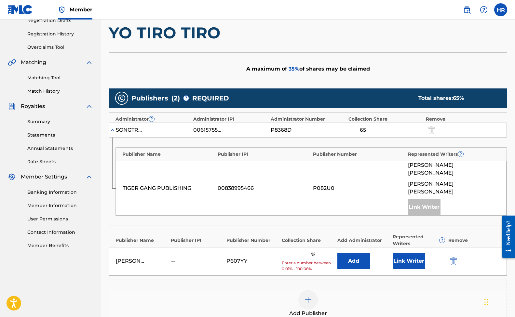
click at [301, 251] on input "text" at bounding box center [296, 255] width 29 height 8
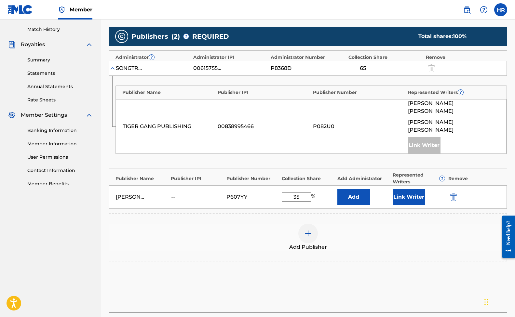
scroll to position [177, 0]
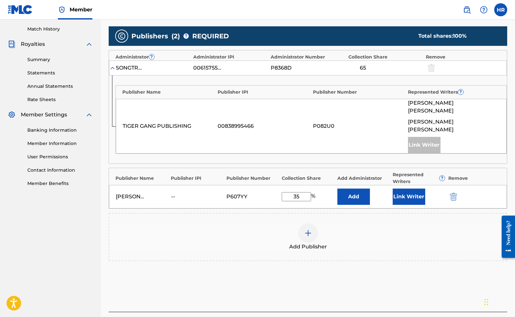
type input "35"
click at [404, 189] on button "Link Writer" at bounding box center [409, 197] width 33 height 16
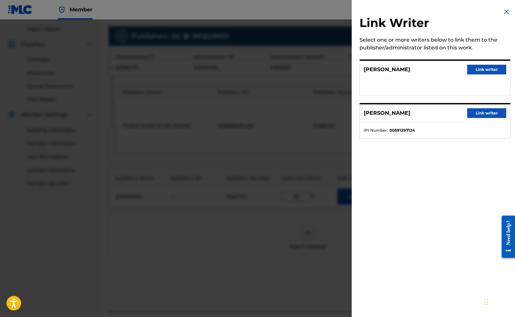
click at [478, 68] on button "Link writer" at bounding box center [486, 70] width 39 height 10
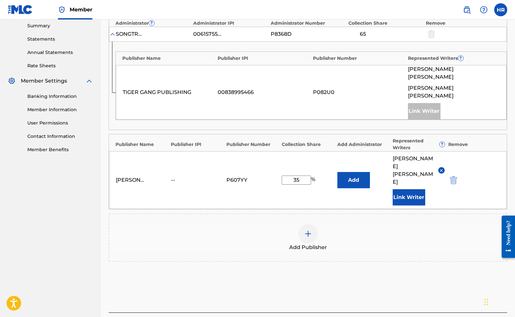
scroll to position [214, 0]
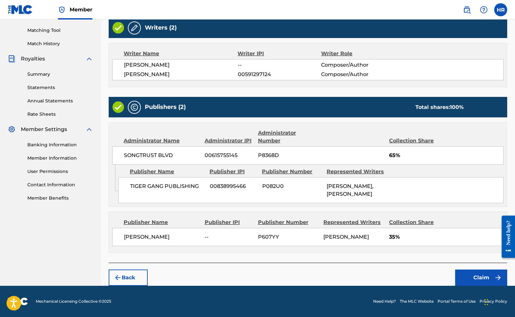
scroll to position [163, 0]
click at [480, 276] on button "Claim" at bounding box center [481, 278] width 52 height 16
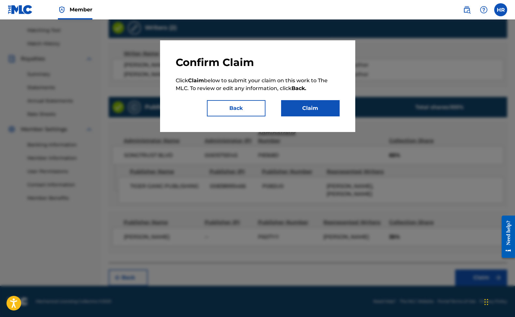
click at [310, 102] on button "Claim" at bounding box center [310, 108] width 59 height 16
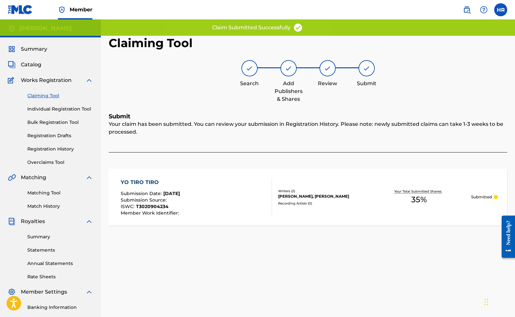
scroll to position [0, 0]
click at [32, 62] on span "Catalog" at bounding box center [31, 65] width 20 height 8
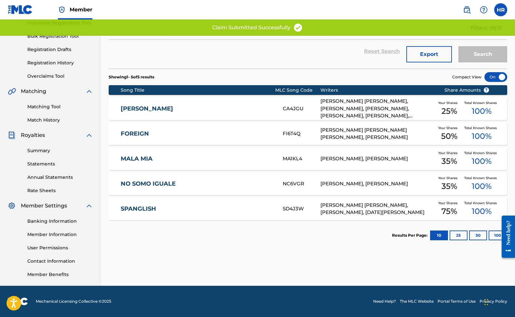
scroll to position [86, 0]
click at [461, 237] on button "25" at bounding box center [459, 236] width 18 height 10
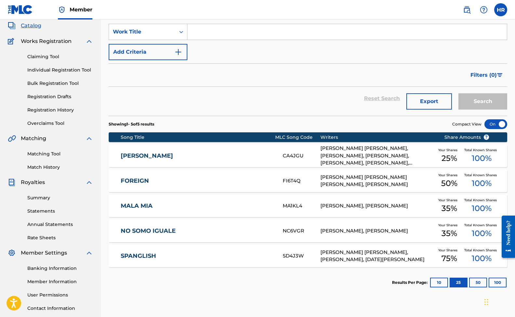
scroll to position [43, 0]
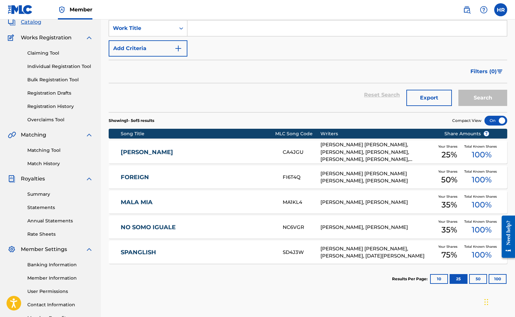
click at [47, 107] on link "Registration History" at bounding box center [60, 106] width 66 height 7
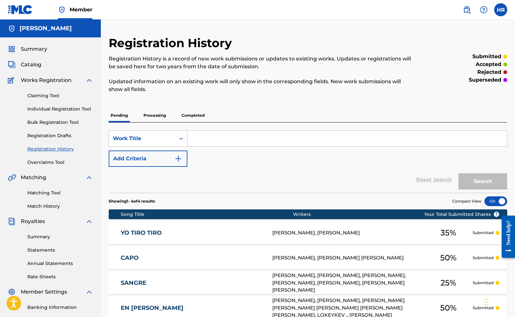
click at [49, 163] on link "Overclaims Tool" at bounding box center [60, 162] width 66 height 7
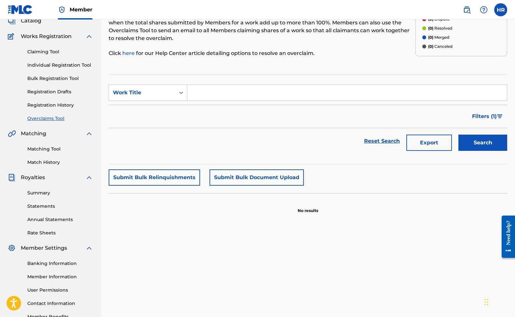
scroll to position [46, 0]
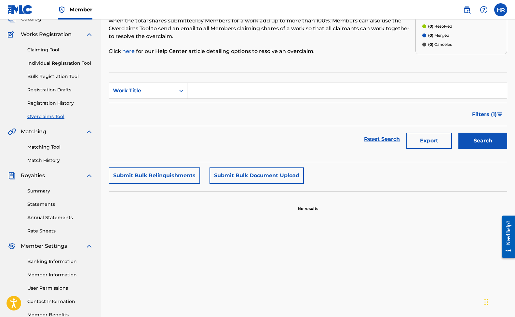
click at [203, 92] on input "Search Form" at bounding box center [346, 91] width 319 height 16
click at [168, 88] on div "Work Title" at bounding box center [142, 91] width 59 height 8
click at [228, 112] on div "Filters ( 1 )" at bounding box center [308, 114] width 399 height 23
click at [219, 91] on input "Search Form" at bounding box center [346, 91] width 319 height 16
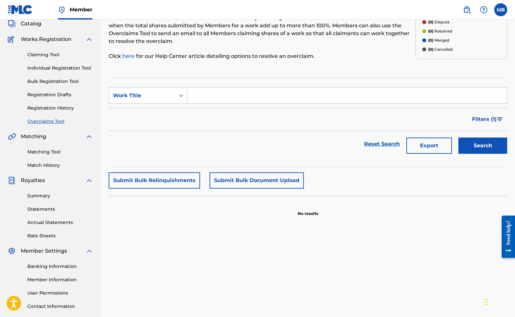
scroll to position [50, 0]
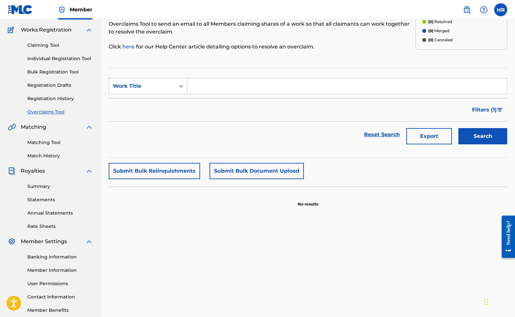
click at [37, 96] on link "Registration History" at bounding box center [60, 98] width 66 height 7
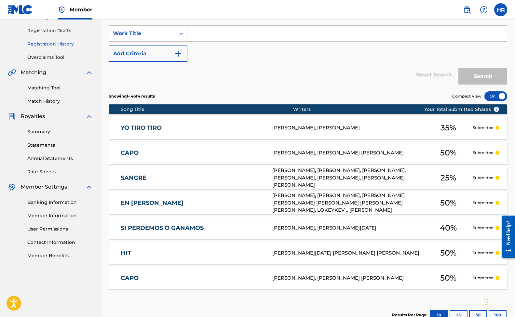
scroll to position [134, 0]
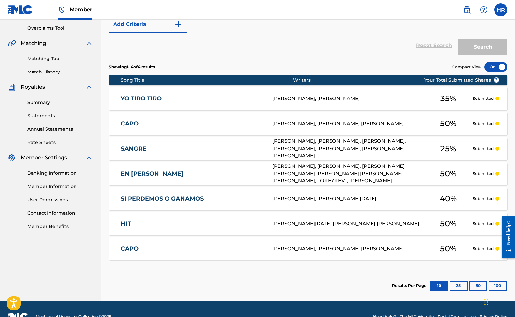
click at [245, 73] on section "Song Title Writers ? Your Total Submitted Shares YO TIRO TIRO YA1UYC [PERSON_NA…" at bounding box center [308, 166] width 399 height 188
click at [454, 291] on div "Results Per Page: 10 25 50 100" at bounding box center [449, 286] width 115 height 31
click at [454, 284] on button "25" at bounding box center [459, 286] width 18 height 10
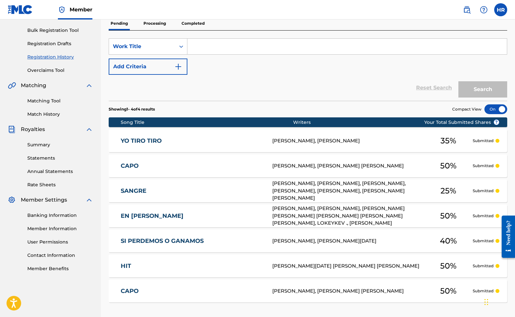
scroll to position [61, 0]
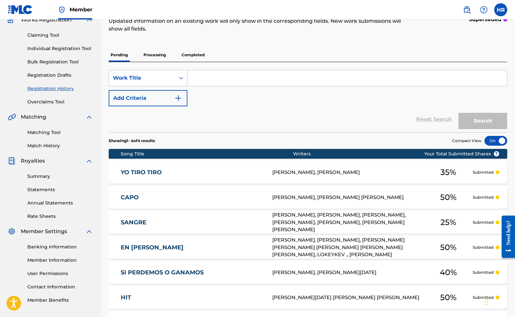
click at [49, 36] on link "Claiming Tool" at bounding box center [60, 35] width 66 height 7
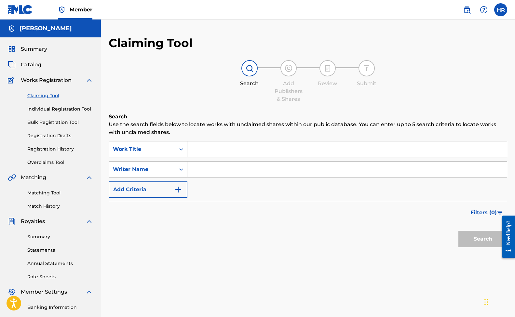
click at [209, 165] on input "Search Form" at bounding box center [346, 170] width 319 height 16
type input "[PERSON_NAME]"
click at [483, 239] on button "Search" at bounding box center [482, 239] width 49 height 16
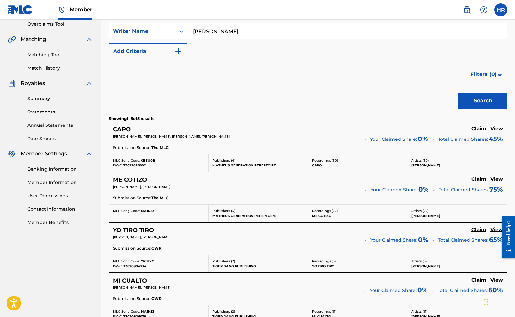
scroll to position [206, 0]
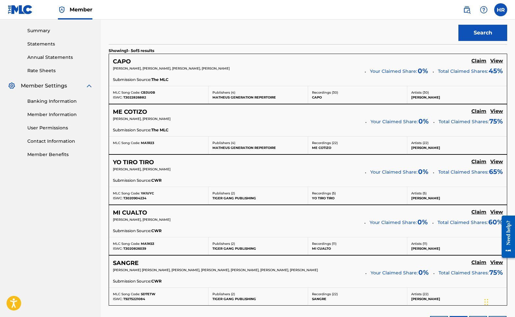
click at [477, 61] on h5 "Claim" at bounding box center [478, 61] width 15 height 6
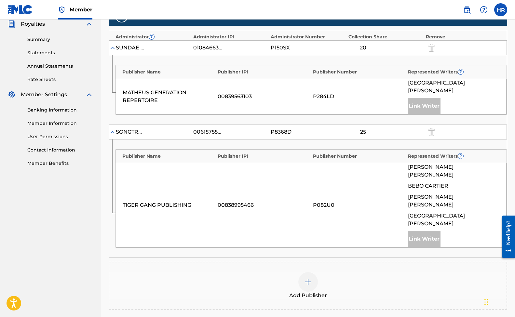
scroll to position [194, 0]
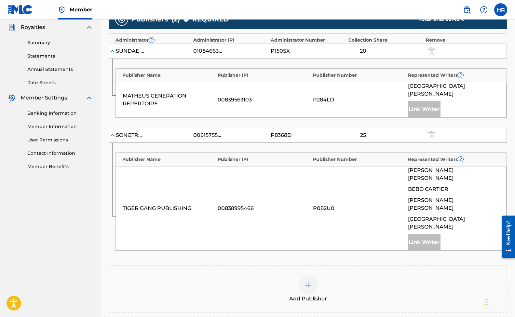
click at [309, 281] on img at bounding box center [308, 285] width 8 height 8
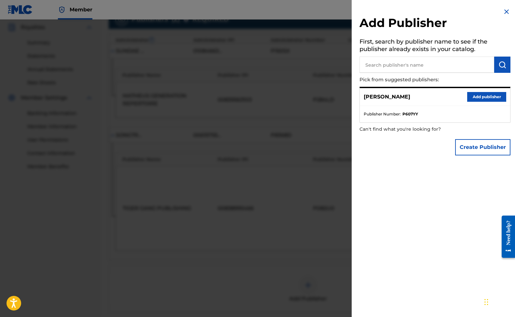
click at [489, 99] on button "Add publisher" at bounding box center [486, 97] width 39 height 10
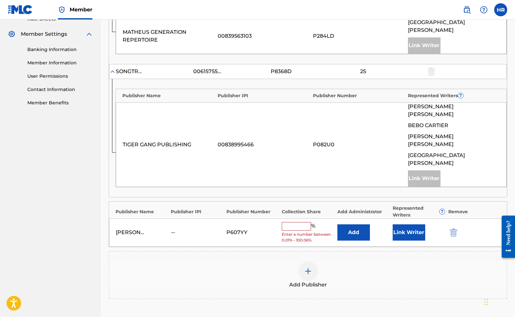
scroll to position [266, 0]
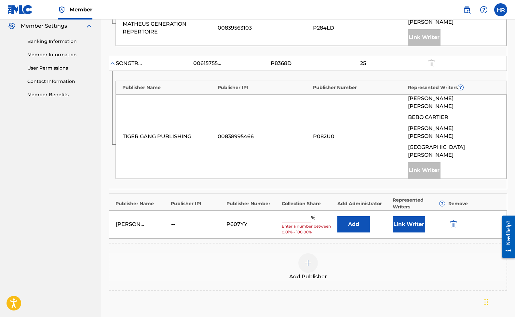
click at [407, 216] on button "Link Writer" at bounding box center [409, 224] width 33 height 16
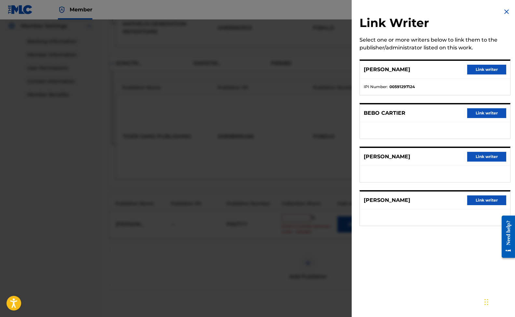
click at [480, 154] on button "Link writer" at bounding box center [486, 157] width 39 height 10
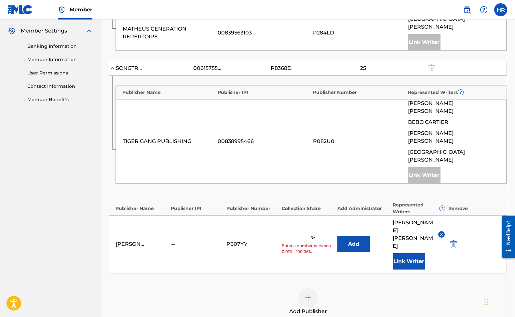
scroll to position [265, 0]
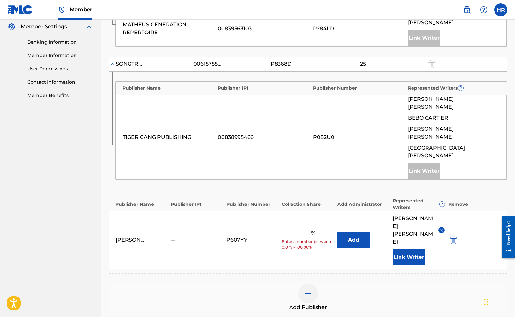
click at [296, 230] on input "text" at bounding box center [296, 234] width 29 height 8
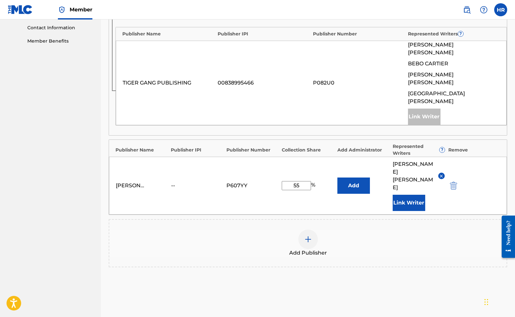
type input "55"
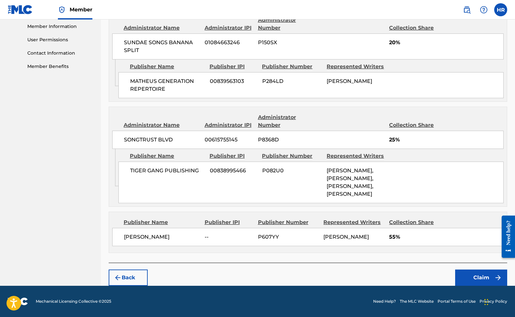
scroll to position [294, 0]
click at [480, 277] on button "Claim" at bounding box center [481, 278] width 52 height 16
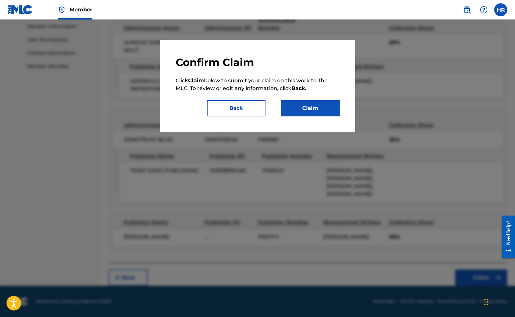
click at [302, 111] on button "Claim" at bounding box center [310, 108] width 59 height 16
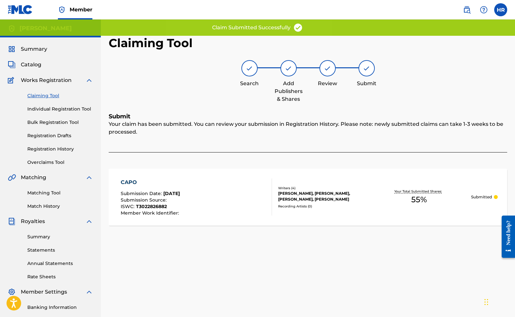
scroll to position [0, 0]
click at [42, 94] on link "Claiming Tool" at bounding box center [60, 95] width 66 height 7
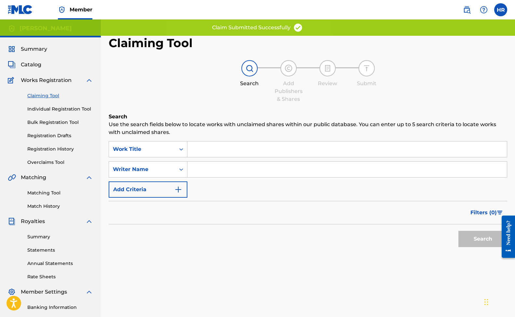
click at [203, 162] on input "Search Form" at bounding box center [346, 170] width 319 height 16
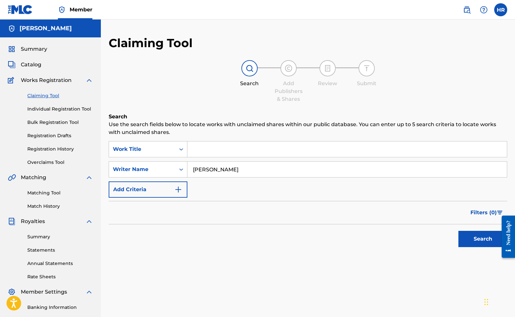
type input "[PERSON_NAME]"
click at [483, 239] on button "Search" at bounding box center [482, 239] width 49 height 16
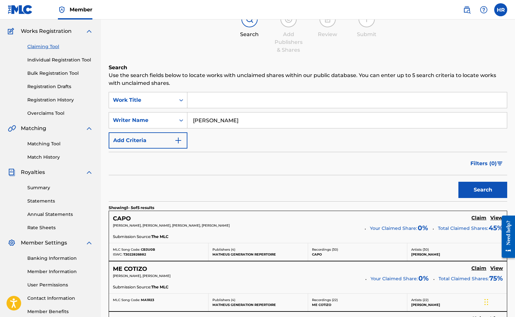
scroll to position [43, 0]
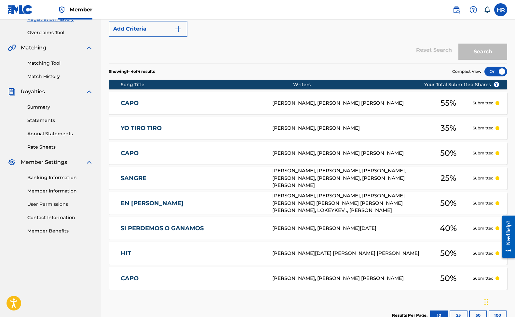
scroll to position [127, 0]
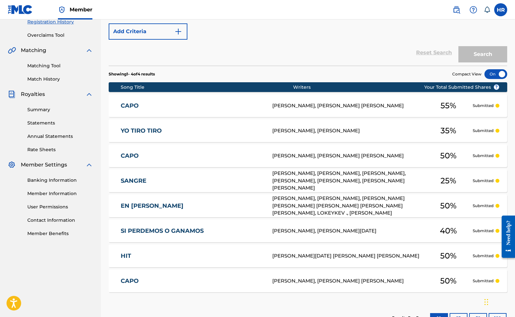
click at [397, 156] on div "[PERSON_NAME], [PERSON_NAME] [PERSON_NAME]" at bounding box center [348, 155] width 152 height 7
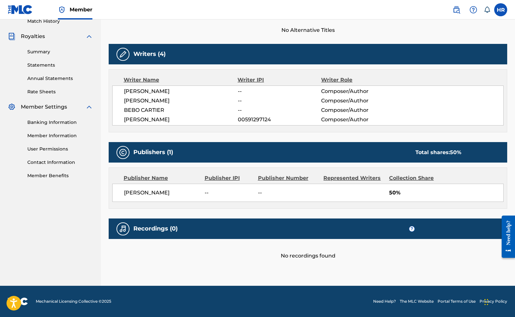
scroll to position [185, 0]
click at [457, 258] on div "No recordings found" at bounding box center [308, 249] width 399 height 21
click at [471, 249] on div "No recordings found" at bounding box center [308, 249] width 399 height 21
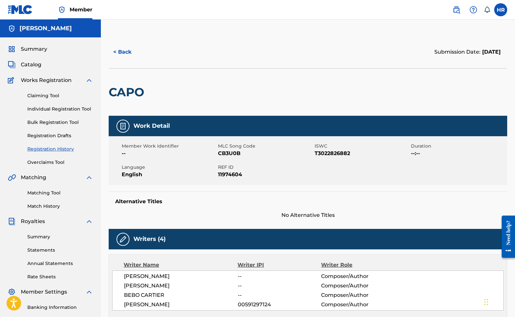
scroll to position [0, 0]
click at [120, 52] on button "< Back" at bounding box center [128, 52] width 39 height 16
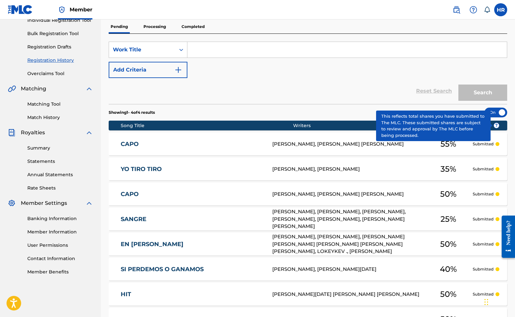
scroll to position [80, 0]
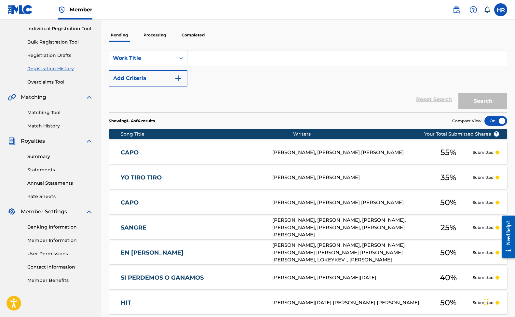
click at [497, 127] on section "Song Title Writers ? Your Total Submitted Shares CAPO CB3U0B DENVER JAQUEZ, HEN…" at bounding box center [308, 232] width 399 height 213
click at [497, 123] on div at bounding box center [495, 121] width 23 height 10
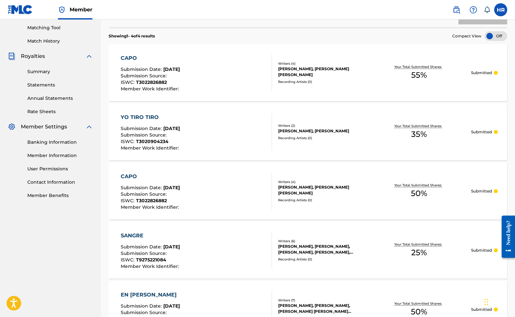
scroll to position [166, 0]
click at [180, 68] on span "[DATE]" at bounding box center [171, 69] width 17 height 6
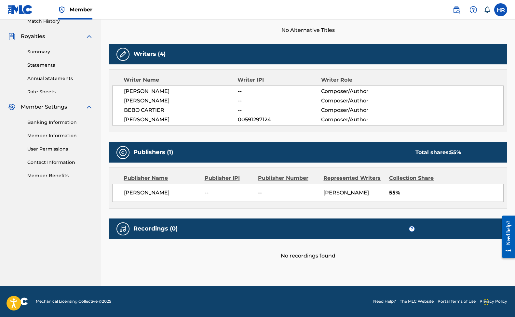
scroll to position [185, 0]
click at [403, 179] on div "Collection Share" at bounding box center [417, 178] width 57 height 8
click at [349, 182] on div "Publisher Name Publisher IPI Publisher Number Represented Writers Collection Sh…" at bounding box center [308, 188] width 398 height 41
click at [310, 180] on div "Publisher Number" at bounding box center [288, 178] width 61 height 8
click at [259, 180] on div "Publisher Number" at bounding box center [288, 178] width 61 height 8
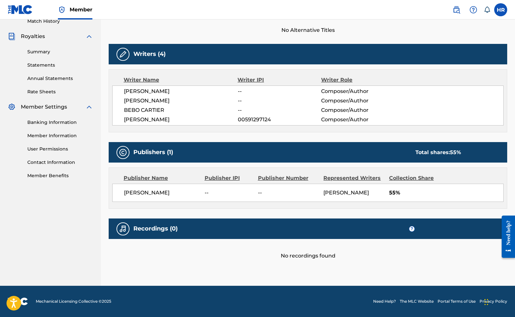
click at [193, 180] on div "Publisher Name" at bounding box center [162, 178] width 76 height 8
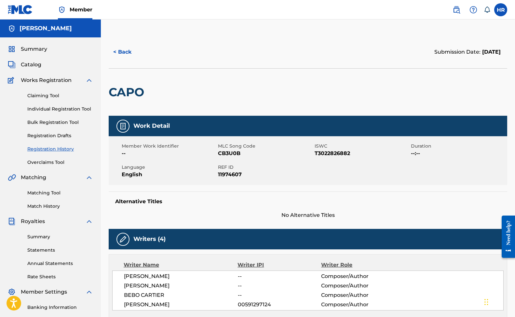
scroll to position [0, 0]
click at [24, 47] on span "Summary" at bounding box center [34, 49] width 26 height 8
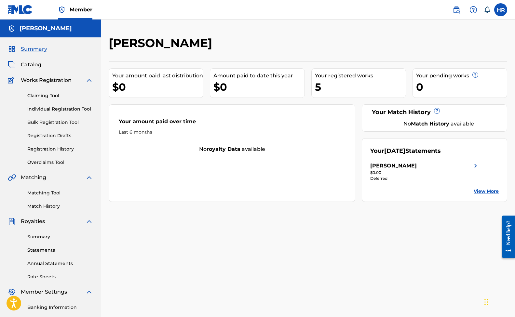
click at [490, 193] on link "View More" at bounding box center [486, 191] width 25 height 7
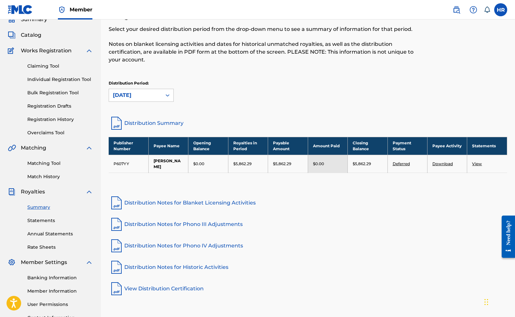
scroll to position [33, 0]
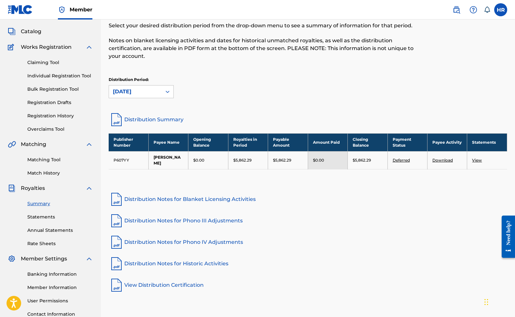
click at [403, 160] on link "Deferred" at bounding box center [401, 160] width 17 height 5
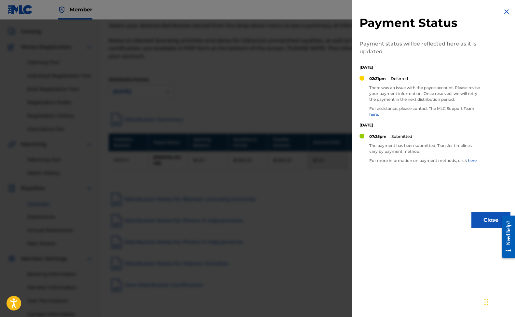
click at [327, 159] on div at bounding box center [257, 178] width 515 height 317
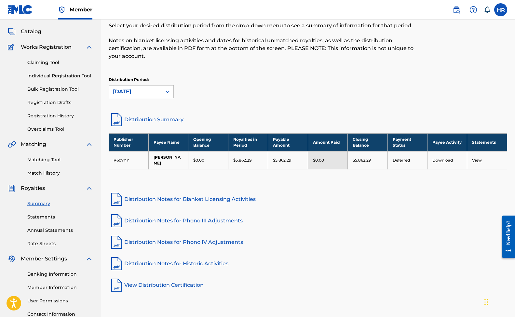
click at [445, 161] on link "Download" at bounding box center [442, 160] width 20 height 5
